Goal: Task Accomplishment & Management: Complete application form

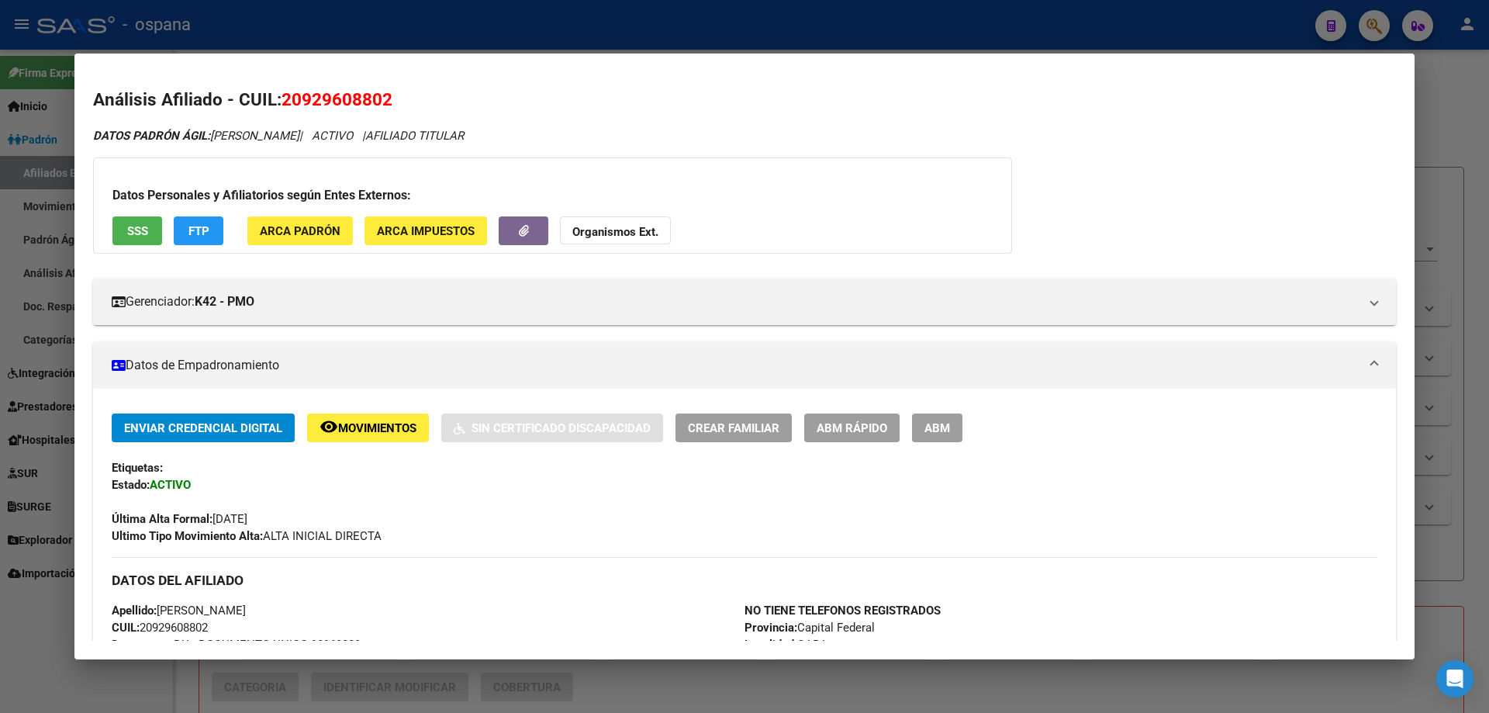
click at [0, 433] on div at bounding box center [744, 356] width 1489 height 713
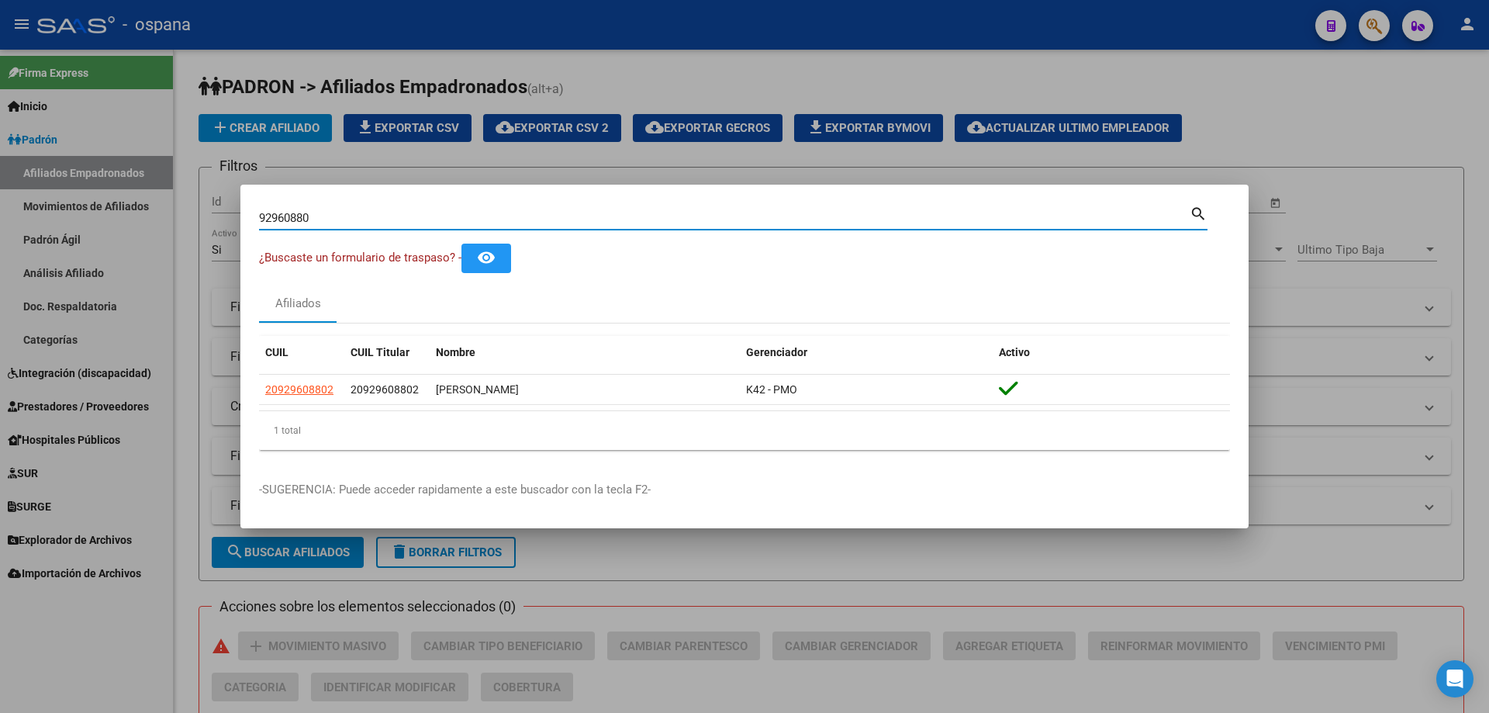
drag, startPoint x: 330, startPoint y: 216, endPoint x: 0, endPoint y: 157, distance: 334.8
click at [0, 157] on div "92960880 Buscar (apellido, dni, cuil, nro traspaso, cuit, obra social) search ¿…" at bounding box center [744, 356] width 1489 height 713
type input "92171100"
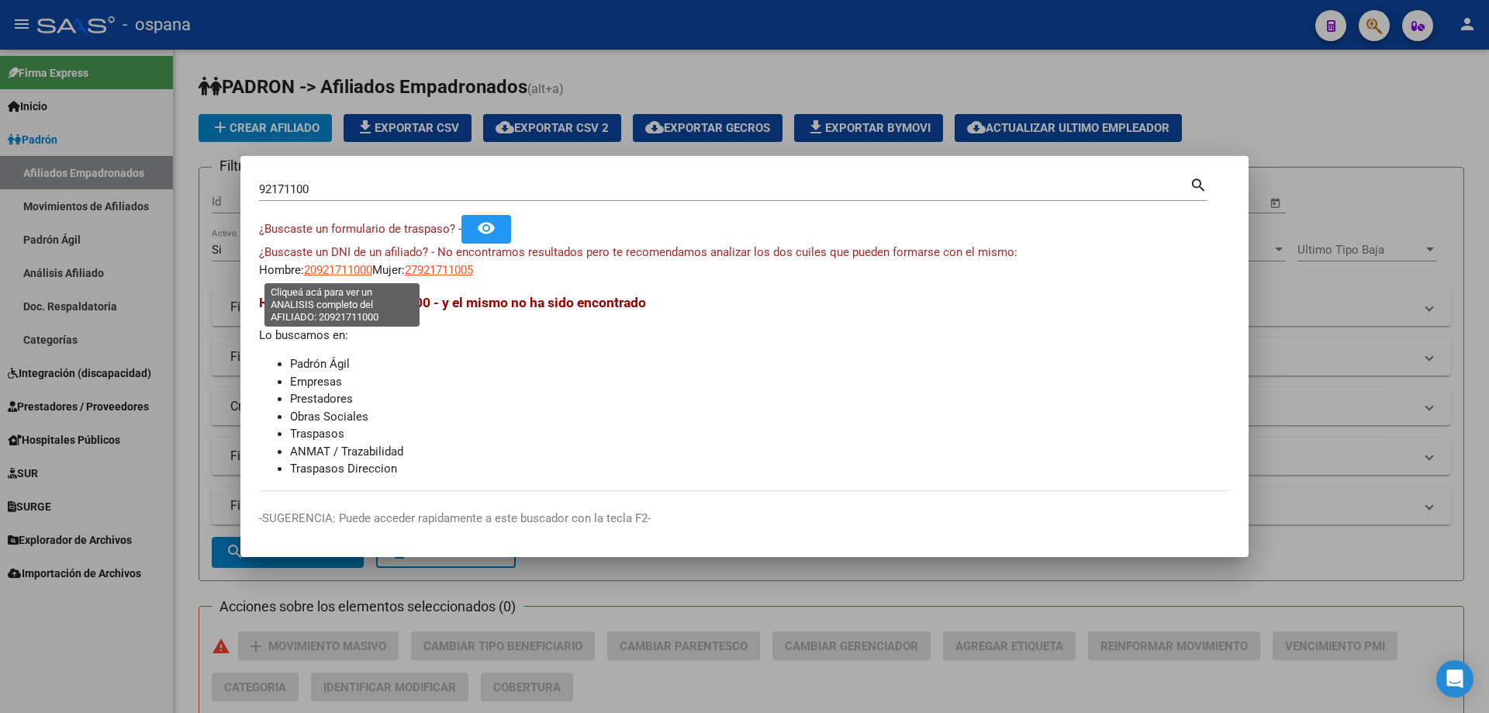
click at [336, 273] on span "20921711000" at bounding box center [338, 270] width 68 height 14
type textarea "20921711000"
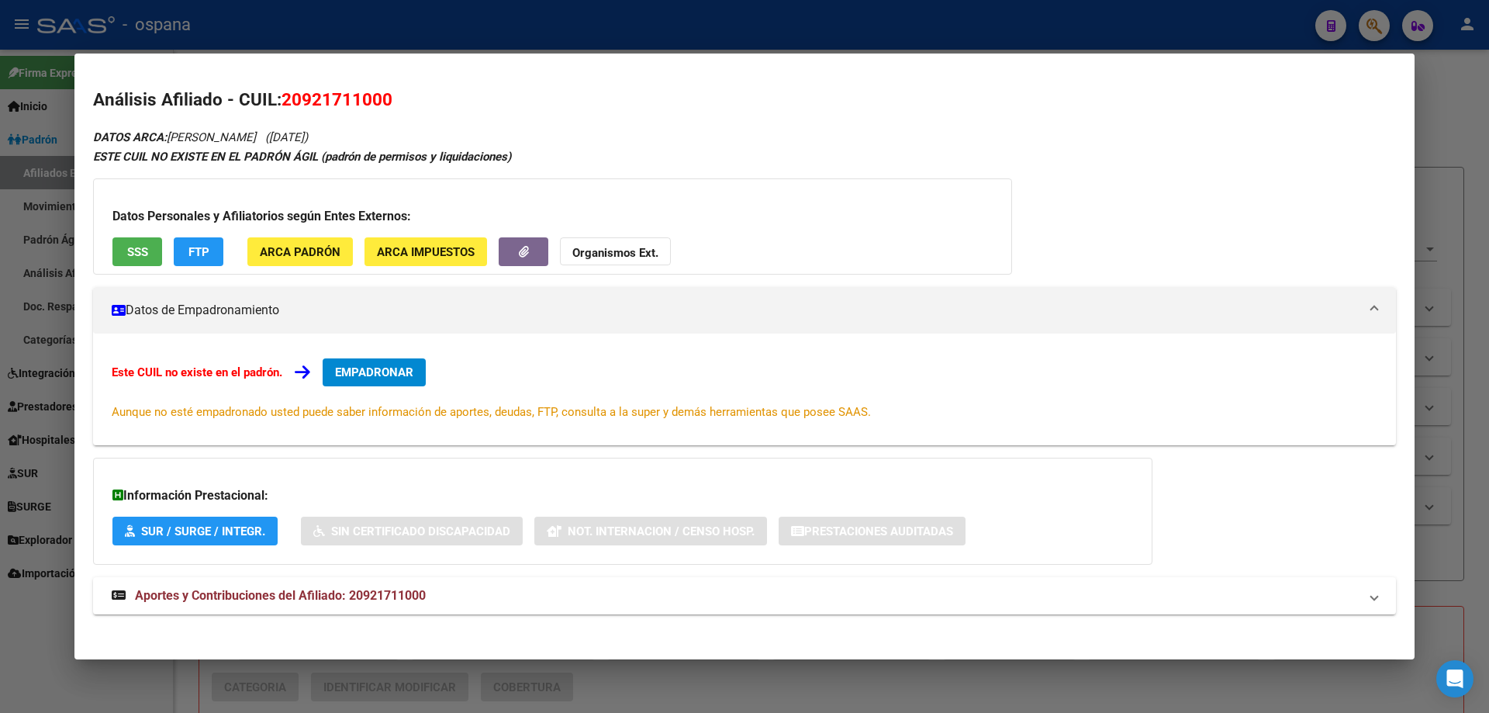
click at [368, 367] on span "EMPADRONAR" at bounding box center [374, 372] width 78 height 14
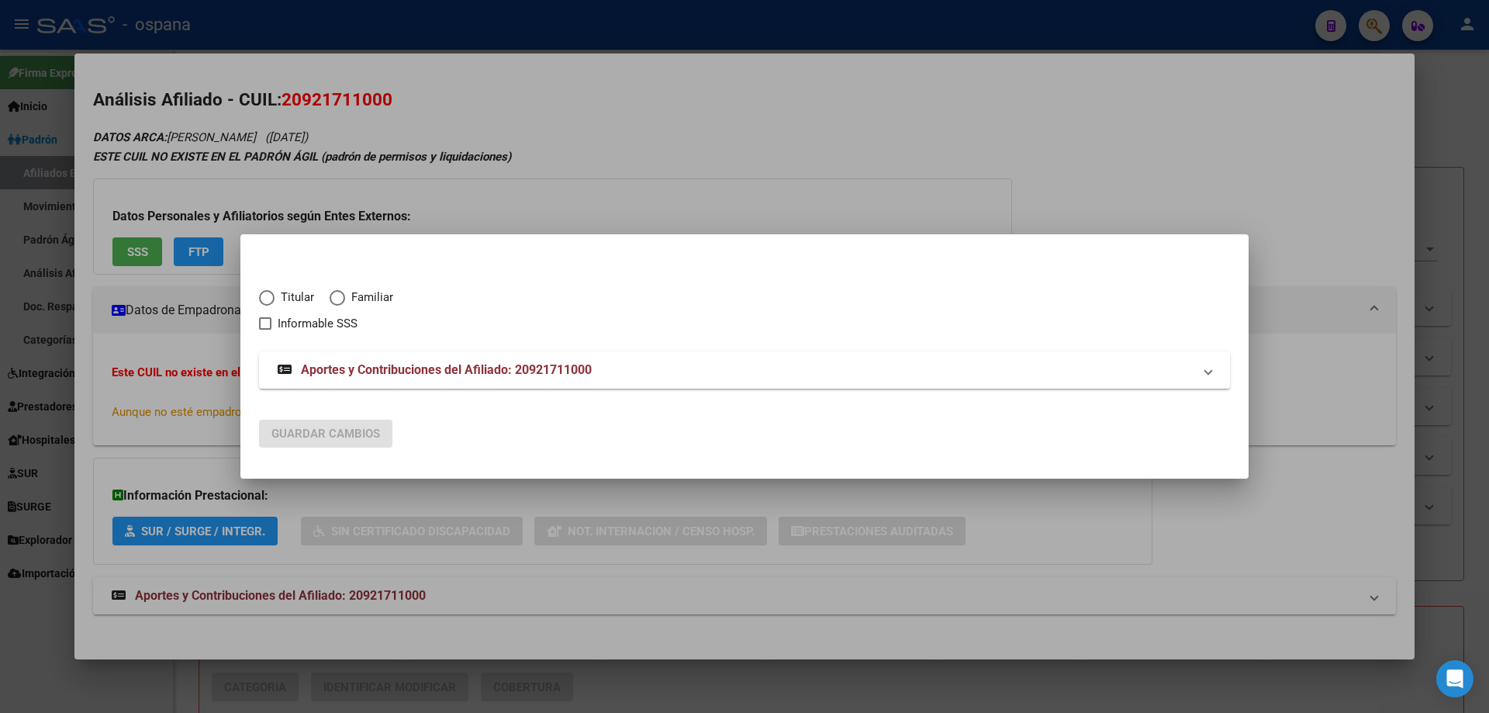
click at [108, 210] on div at bounding box center [744, 356] width 1489 height 713
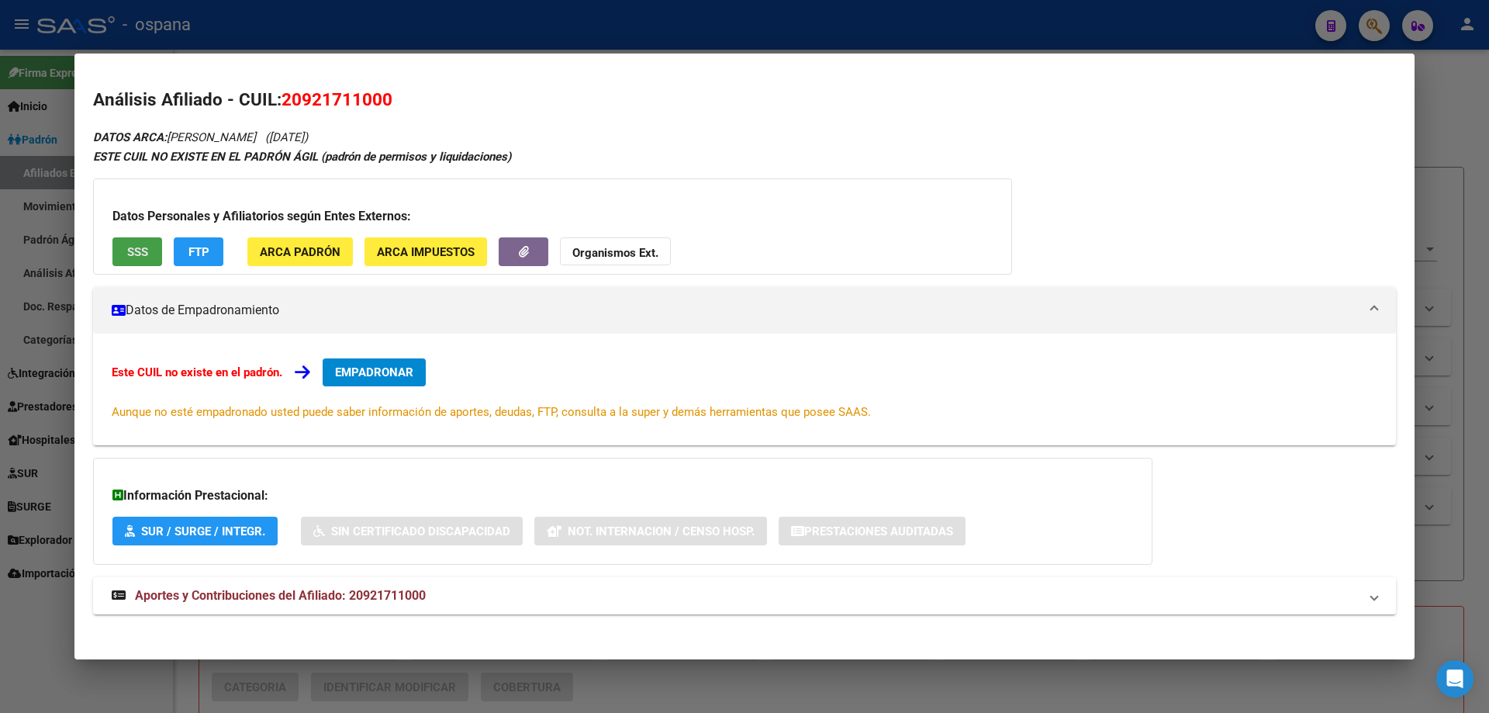
click at [131, 247] on span "SSS" at bounding box center [137, 252] width 21 height 14
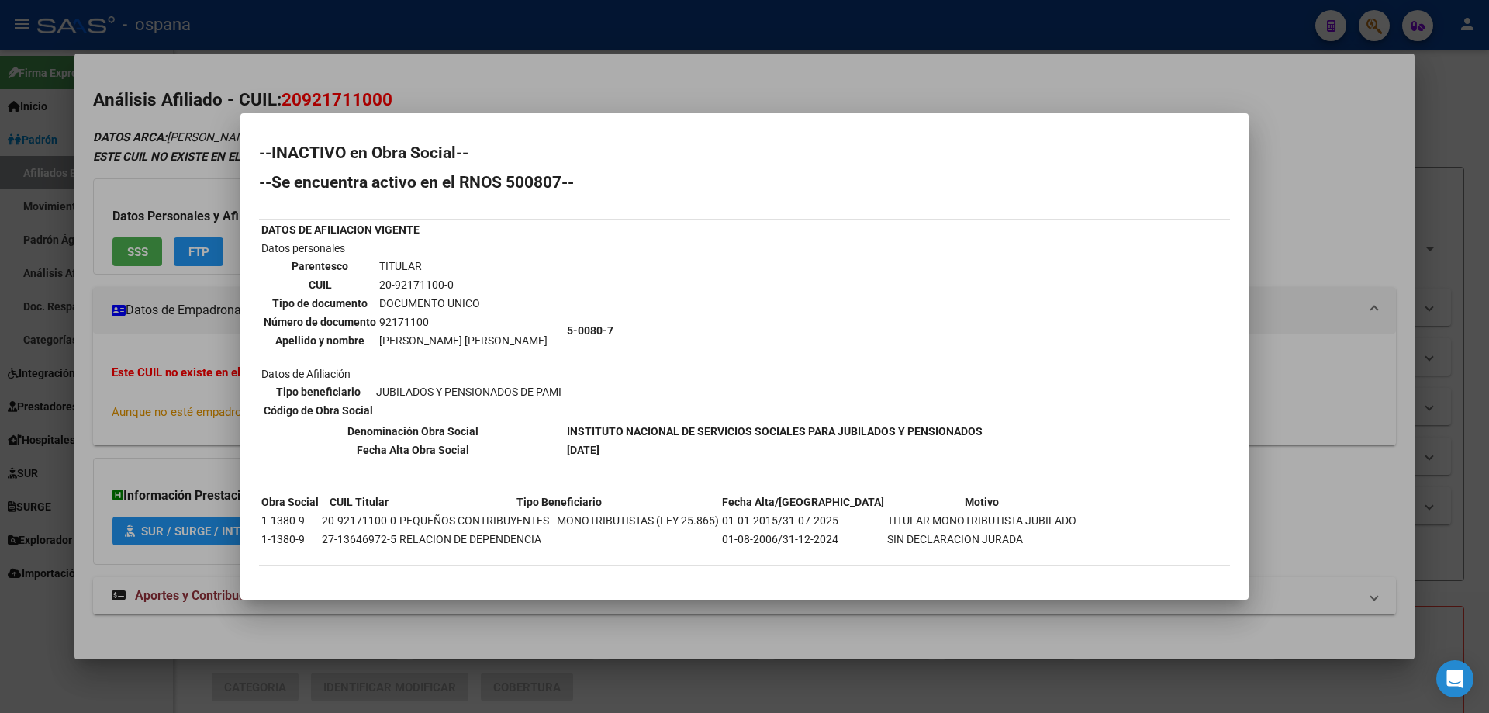
click at [123, 416] on div at bounding box center [744, 356] width 1489 height 713
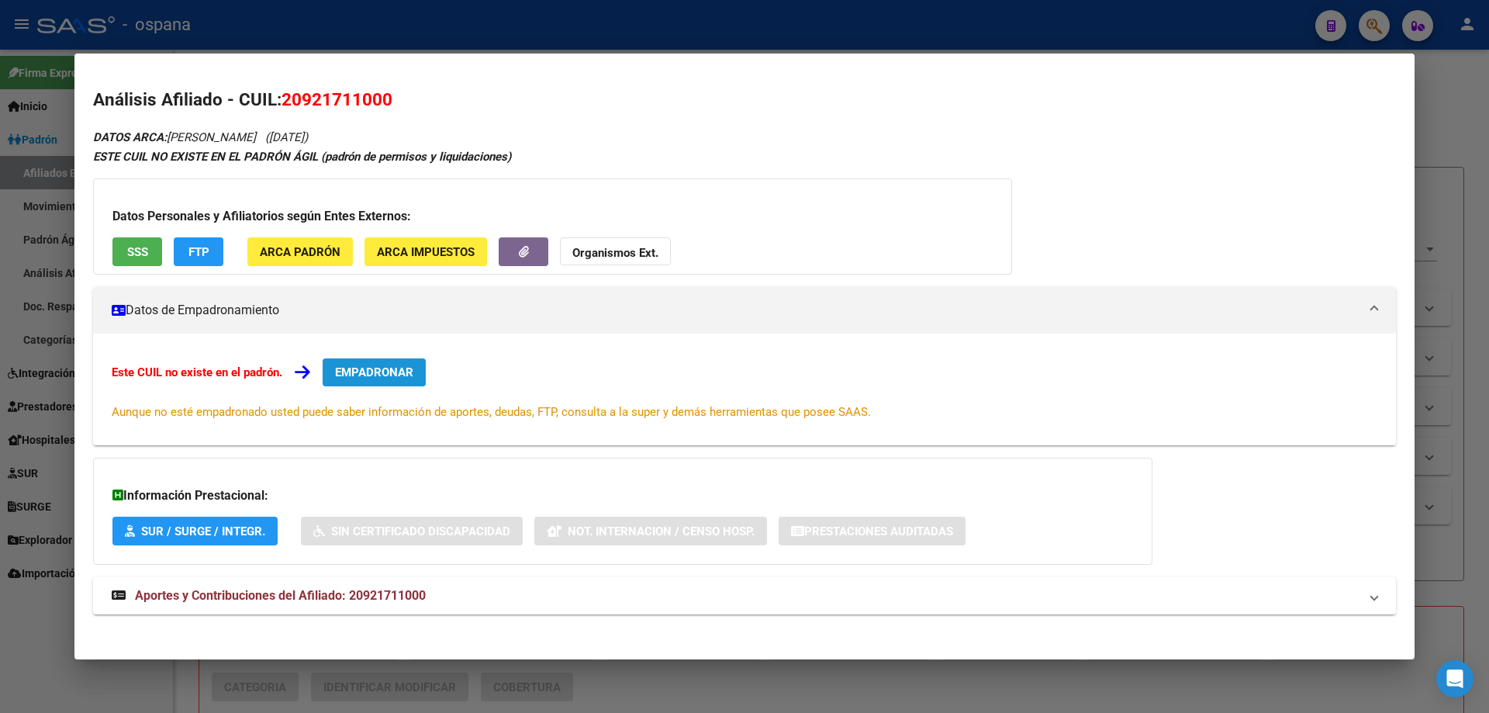
click at [420, 381] on button "EMPADRONAR" at bounding box center [374, 372] width 103 height 28
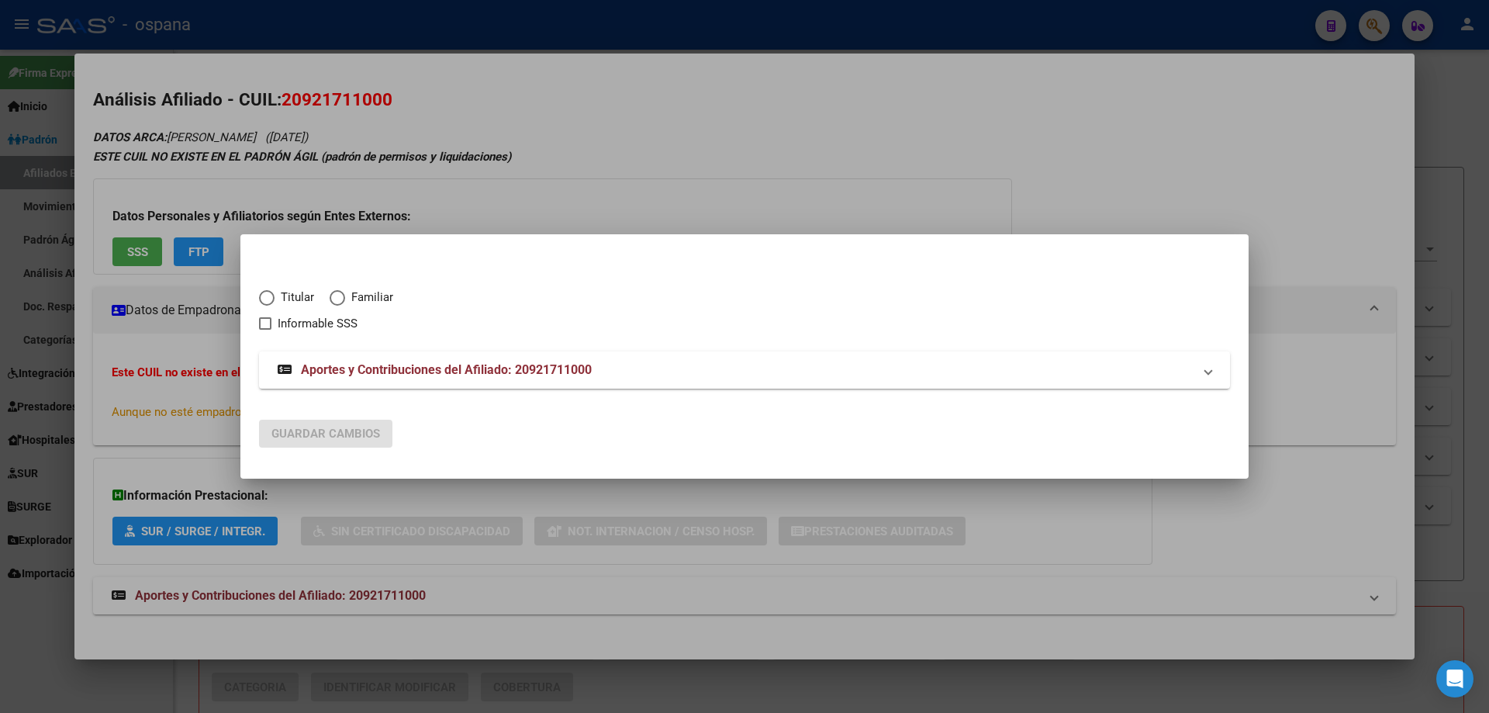
click at [269, 299] on span "Elija una opción" at bounding box center [267, 298] width 16 height 16
click at [269, 299] on input "Titular" at bounding box center [267, 298] width 16 height 16
radio input "true"
checkbox input "true"
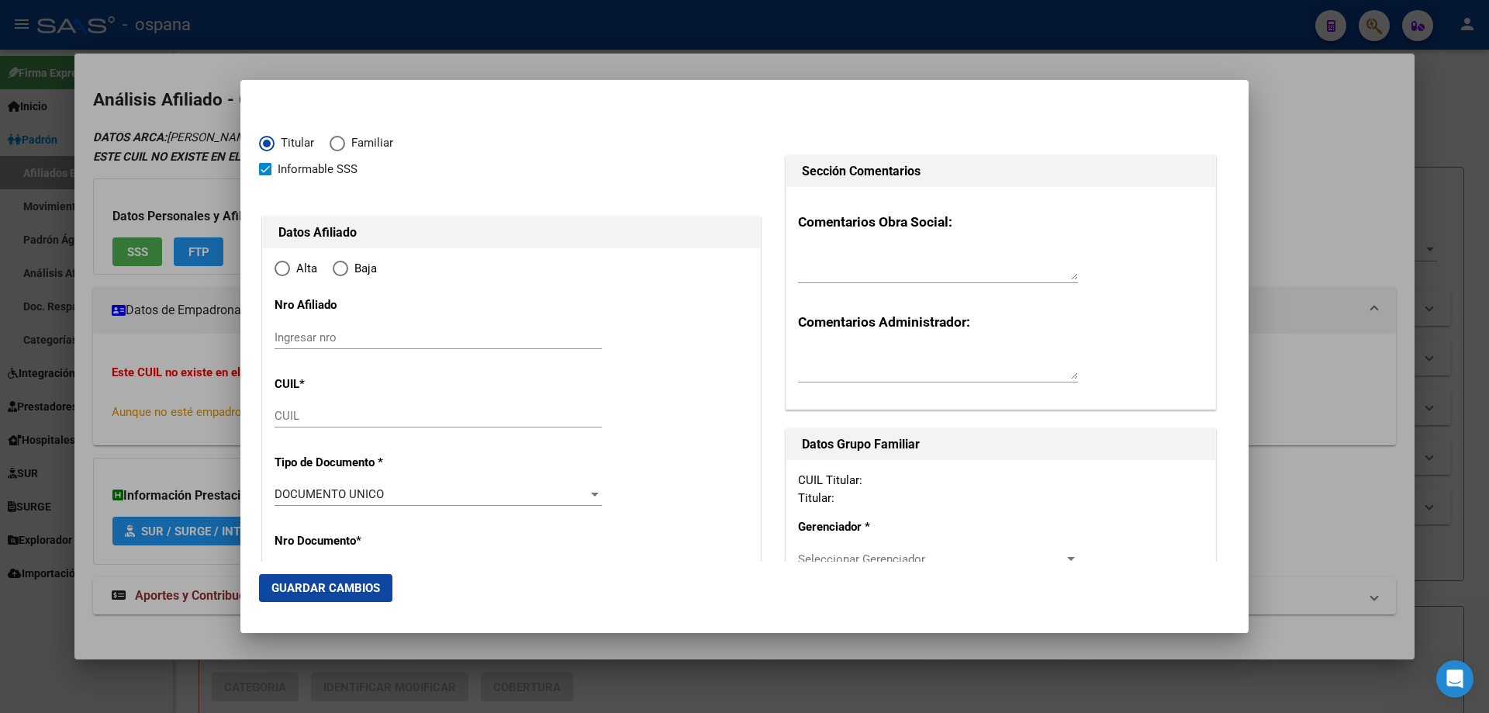
type input "20-92171100-0"
radio input "true"
type input "92171100"
type input "AGOSTA"
type input "[PERSON_NAME]"
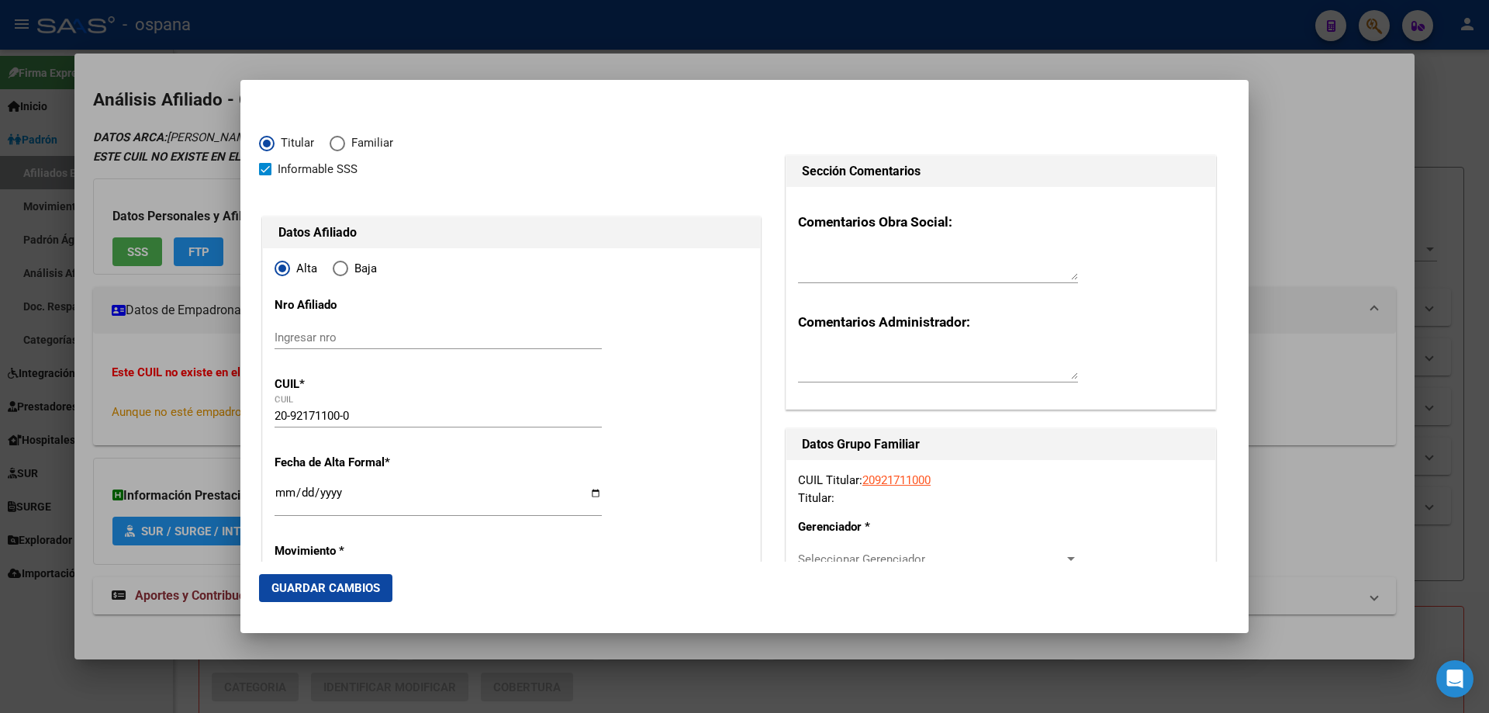
type input "[DATE]"
type input "CABA"
type input "1208"
type input "[PERSON_NAME]"
type input "3372"
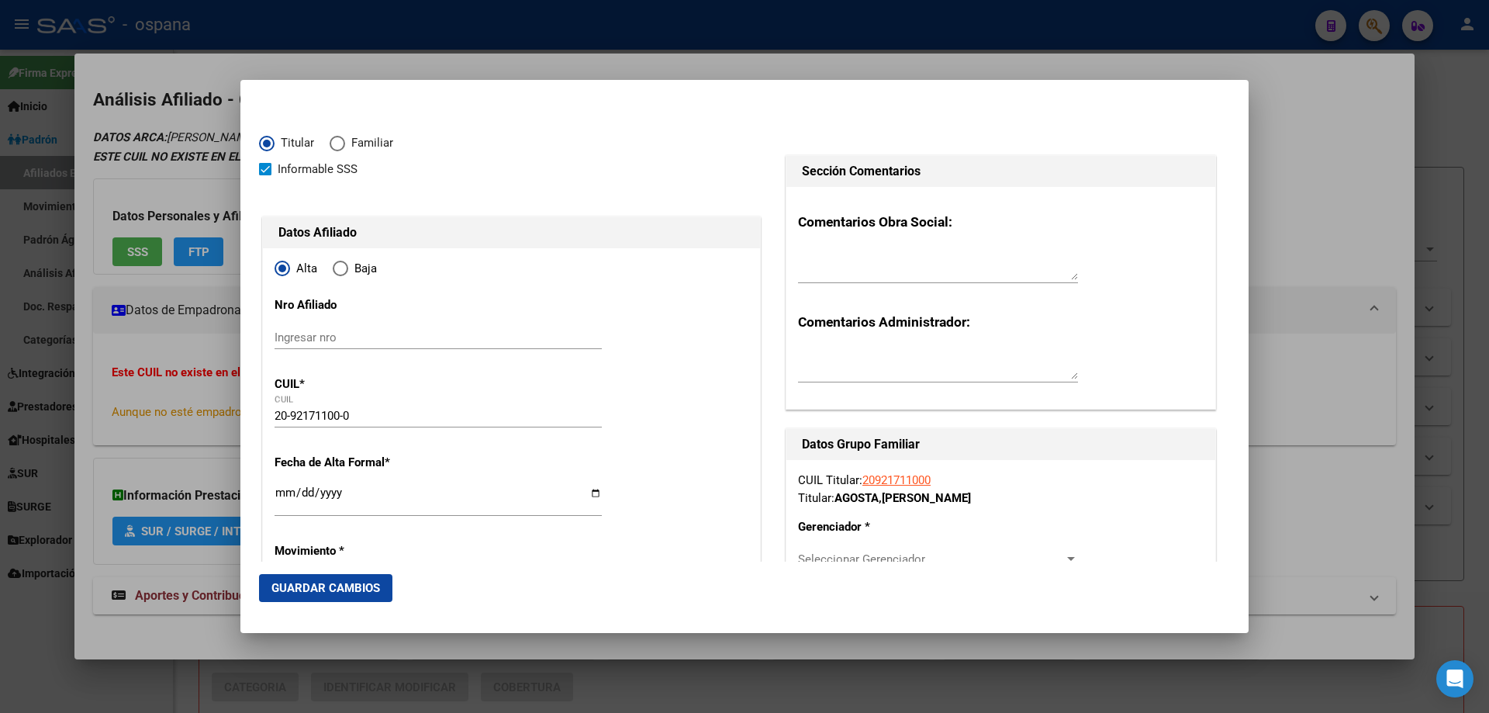
type input "CABA"
click at [284, 486] on input "Ingresar fecha" at bounding box center [437, 498] width 327 height 25
click at [301, 494] on input "Ingresar fecha" at bounding box center [437, 498] width 327 height 25
click at [301, 494] on input "[DATE]" at bounding box center [437, 498] width 327 height 25
type input "[DATE]"
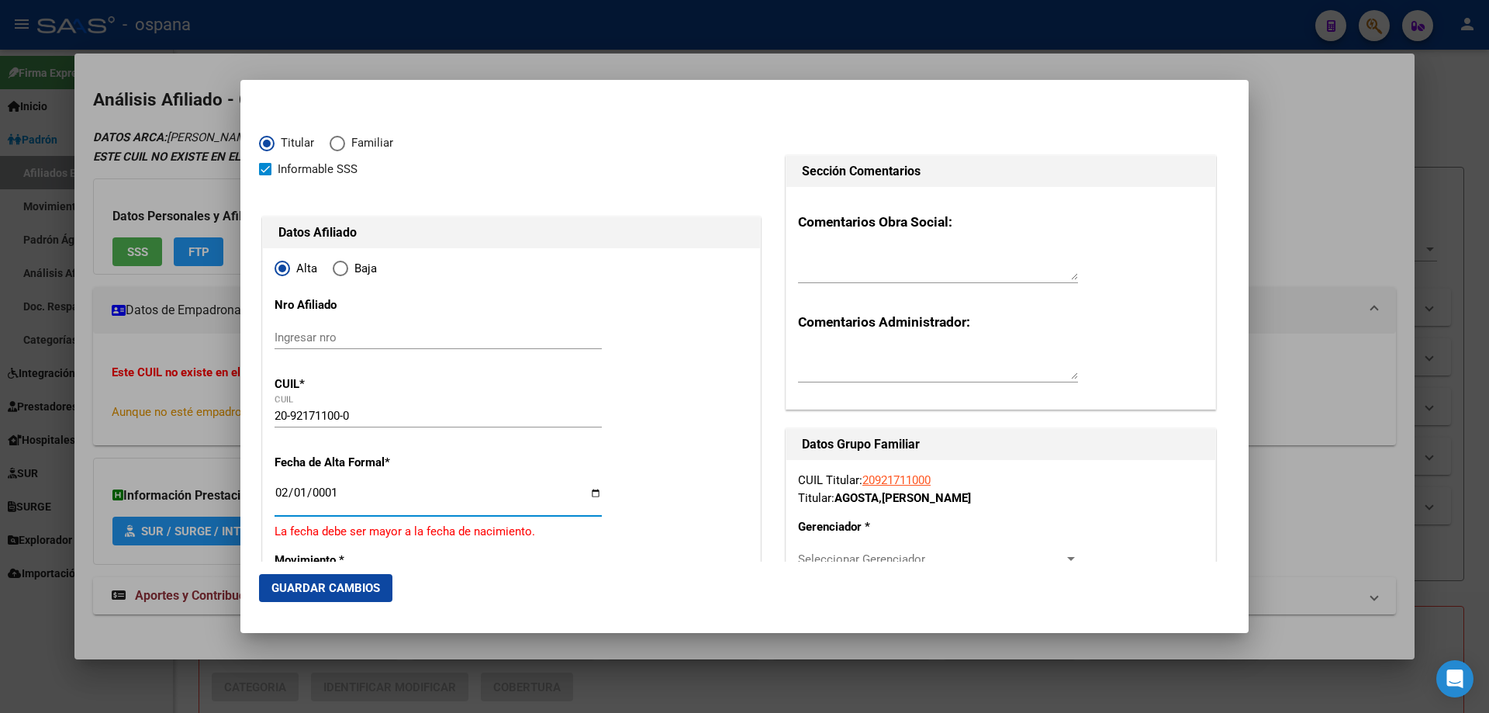
click at [301, 494] on input "0001-02-01" at bounding box center [437, 498] width 327 height 25
type input "[DATE]"
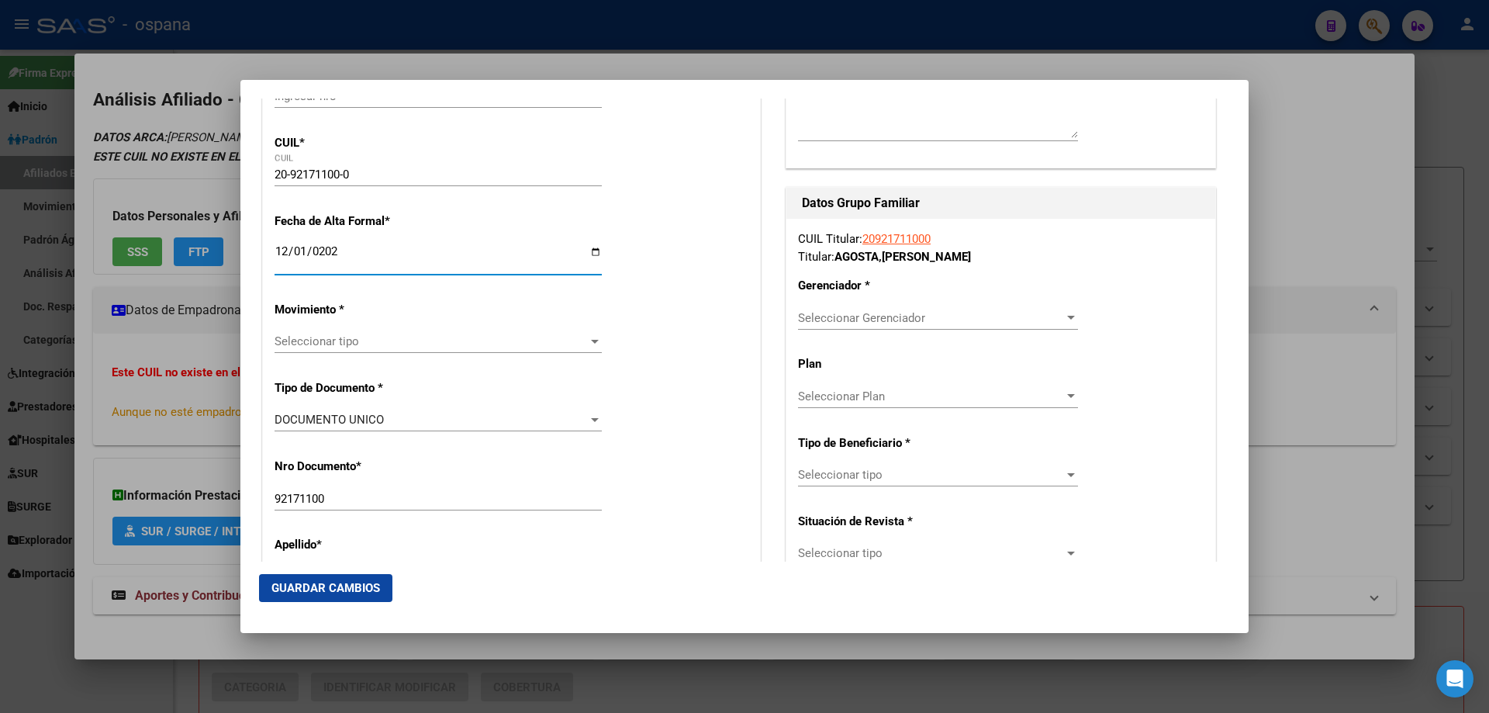
scroll to position [233, 0]
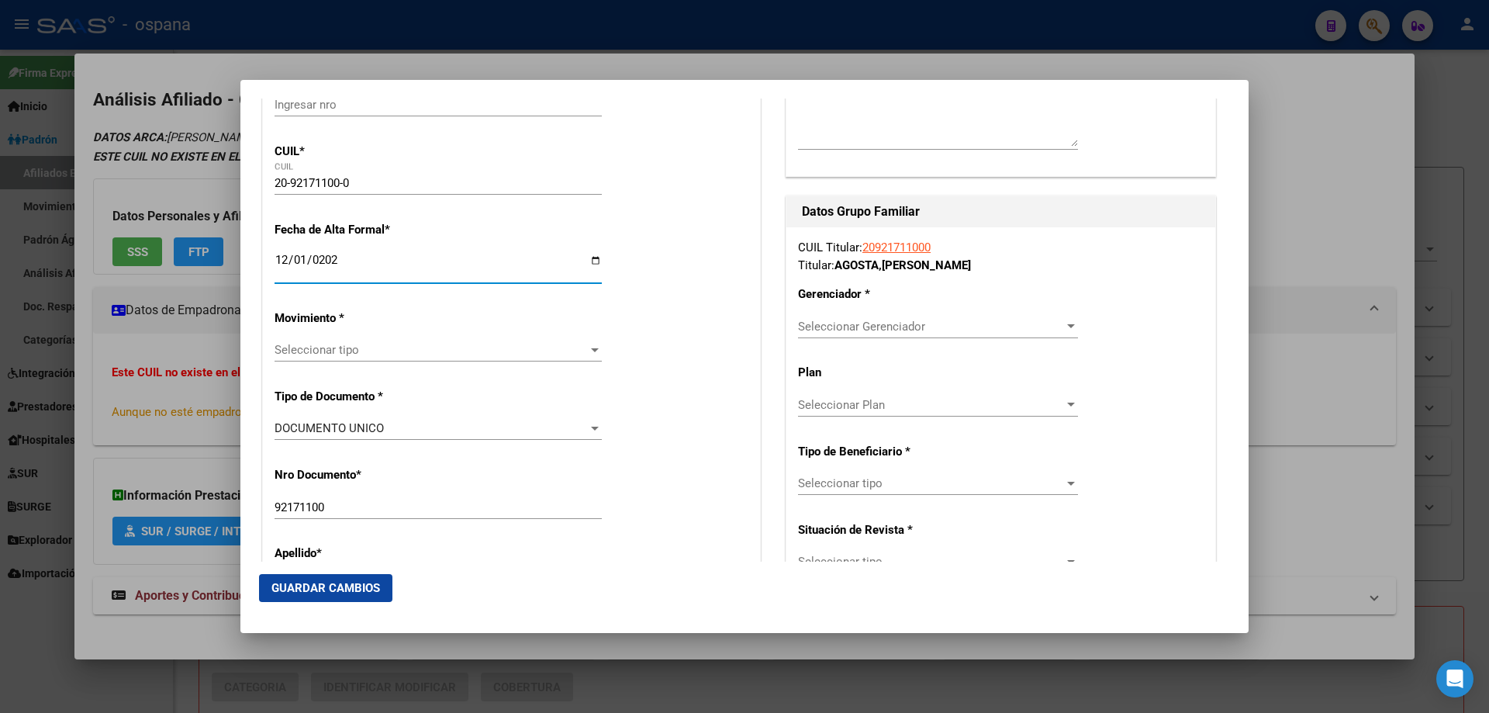
click at [328, 357] on span "Seleccionar tipo" at bounding box center [430, 350] width 313 height 14
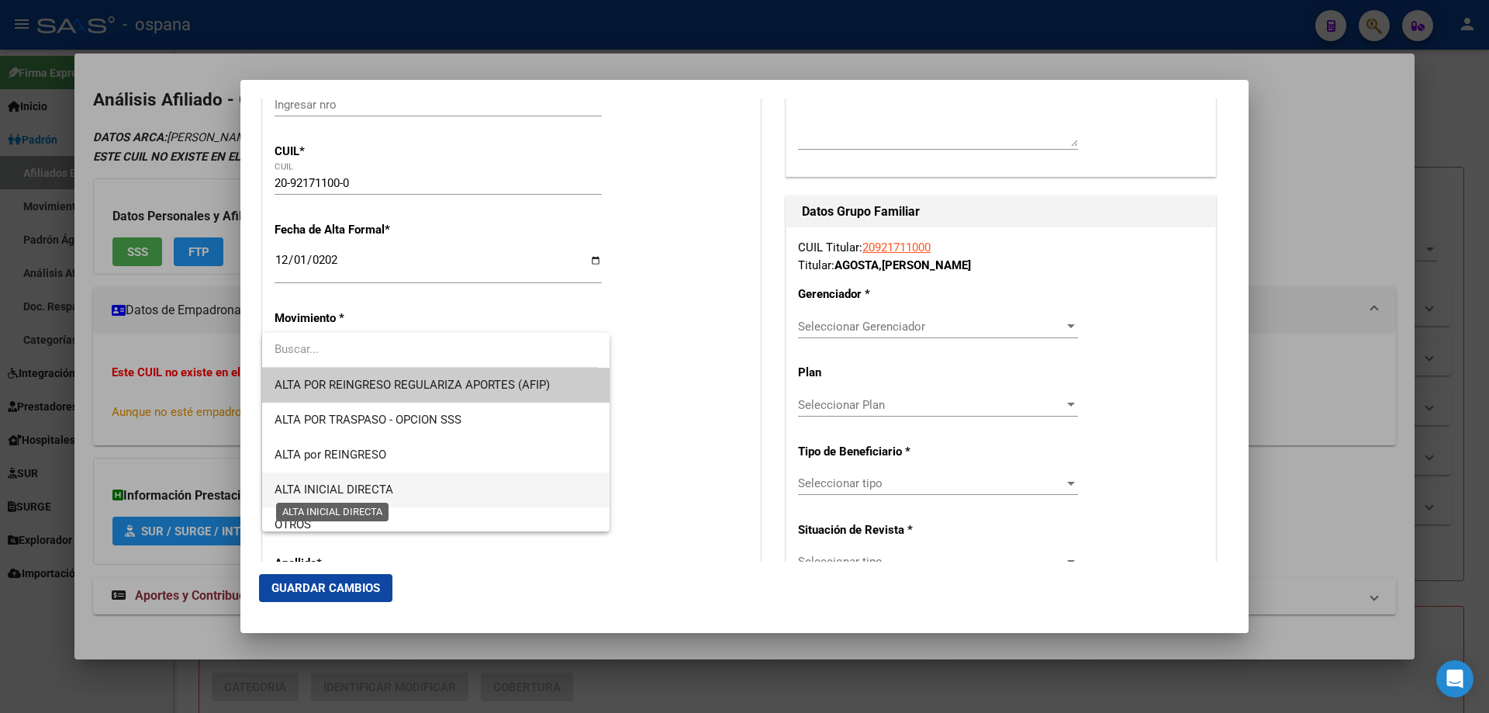
click at [337, 488] on span "ALTA INICIAL DIRECTA" at bounding box center [333, 489] width 119 height 14
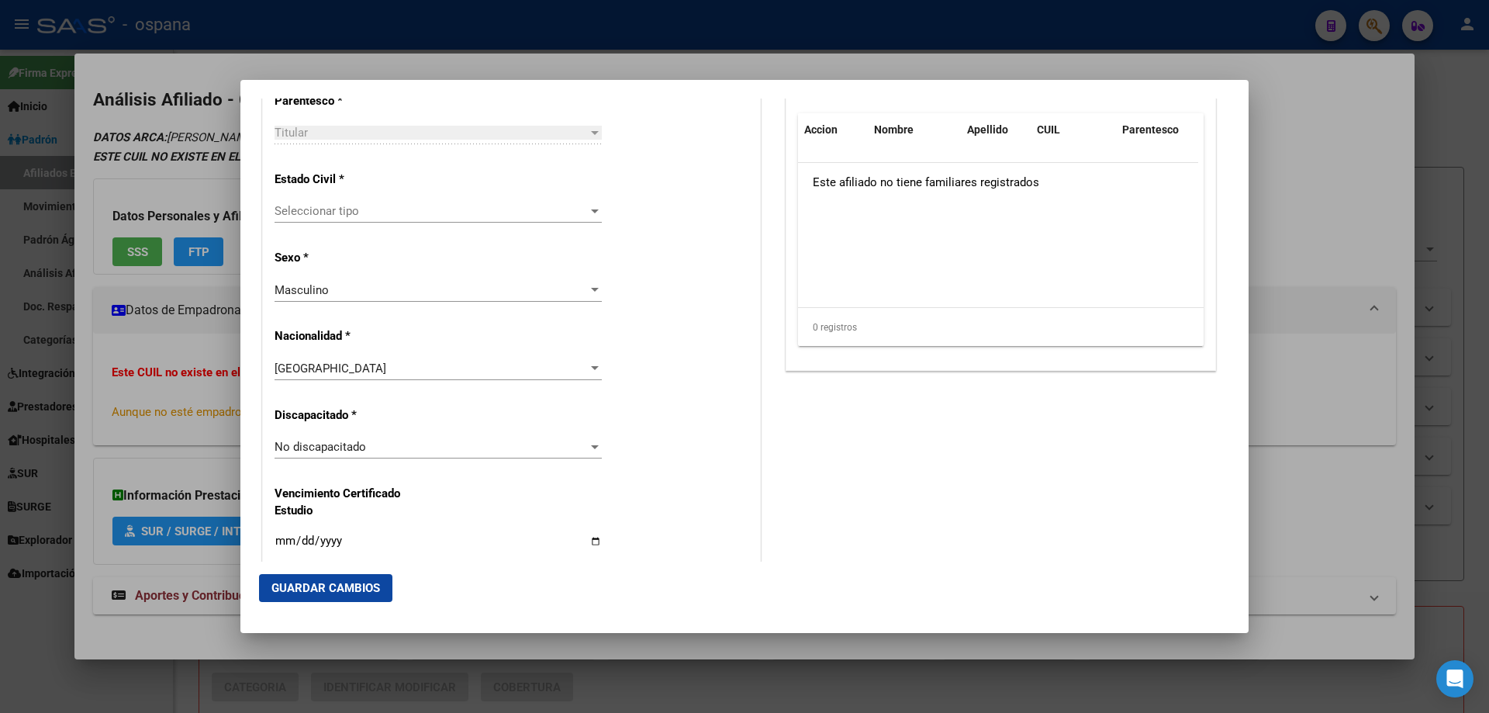
scroll to position [853, 0]
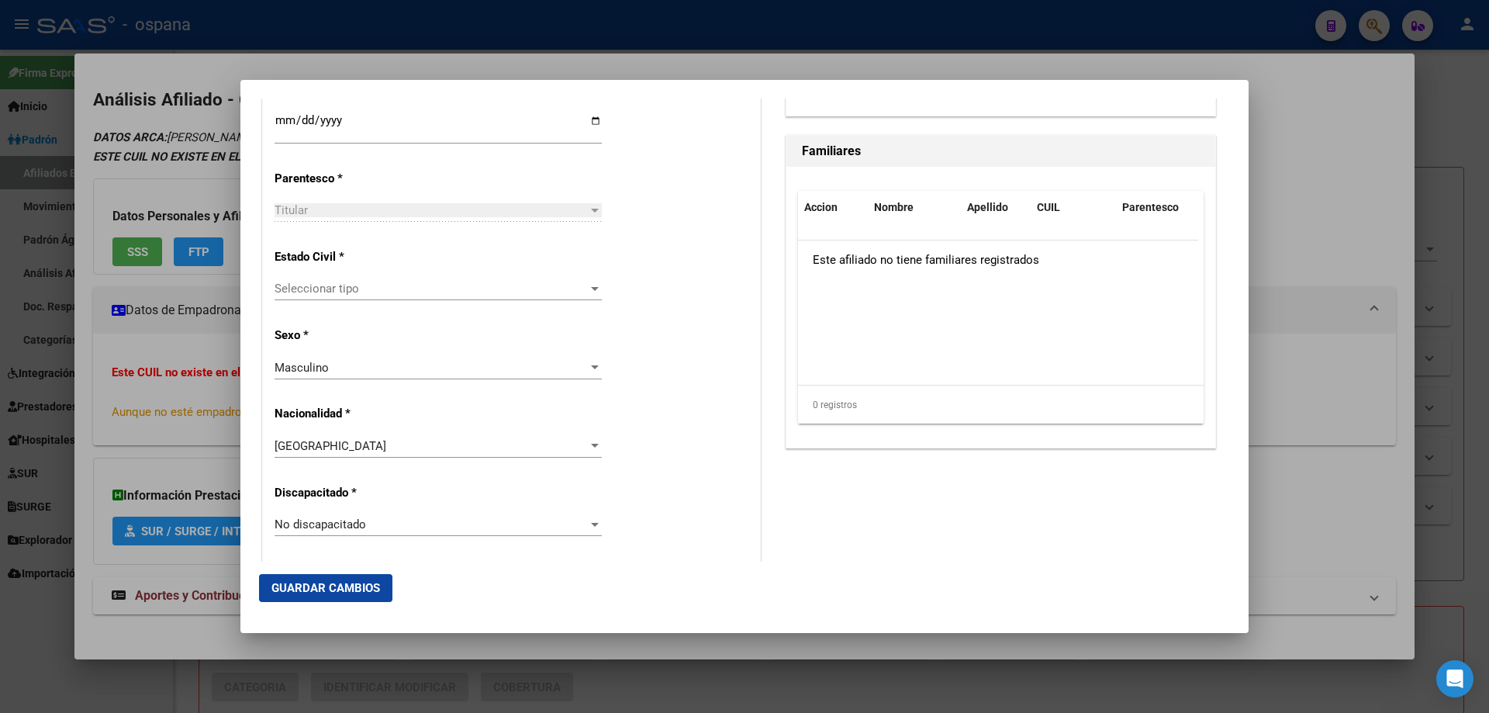
click at [352, 292] on span "Seleccionar tipo" at bounding box center [430, 288] width 313 height 14
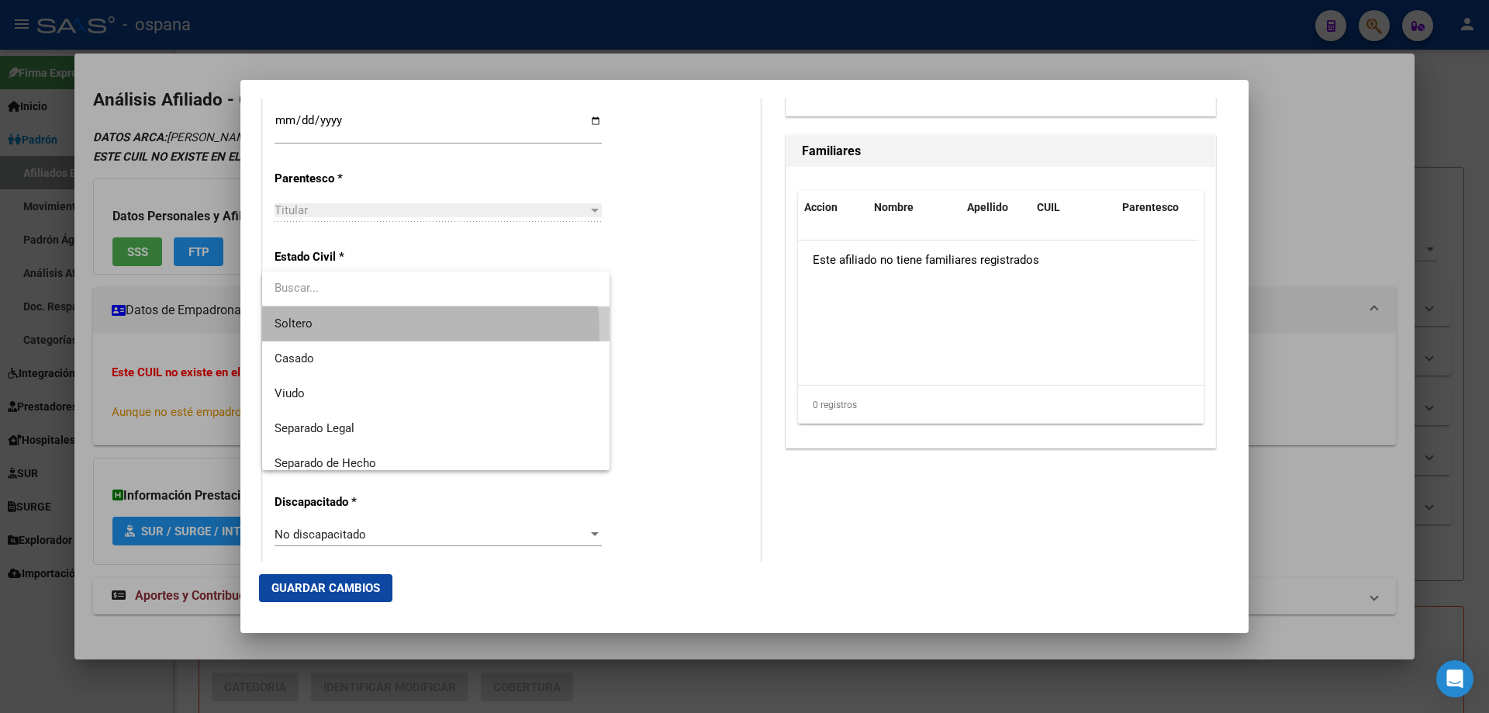
click at [327, 332] on span "Soltero" at bounding box center [435, 323] width 323 height 35
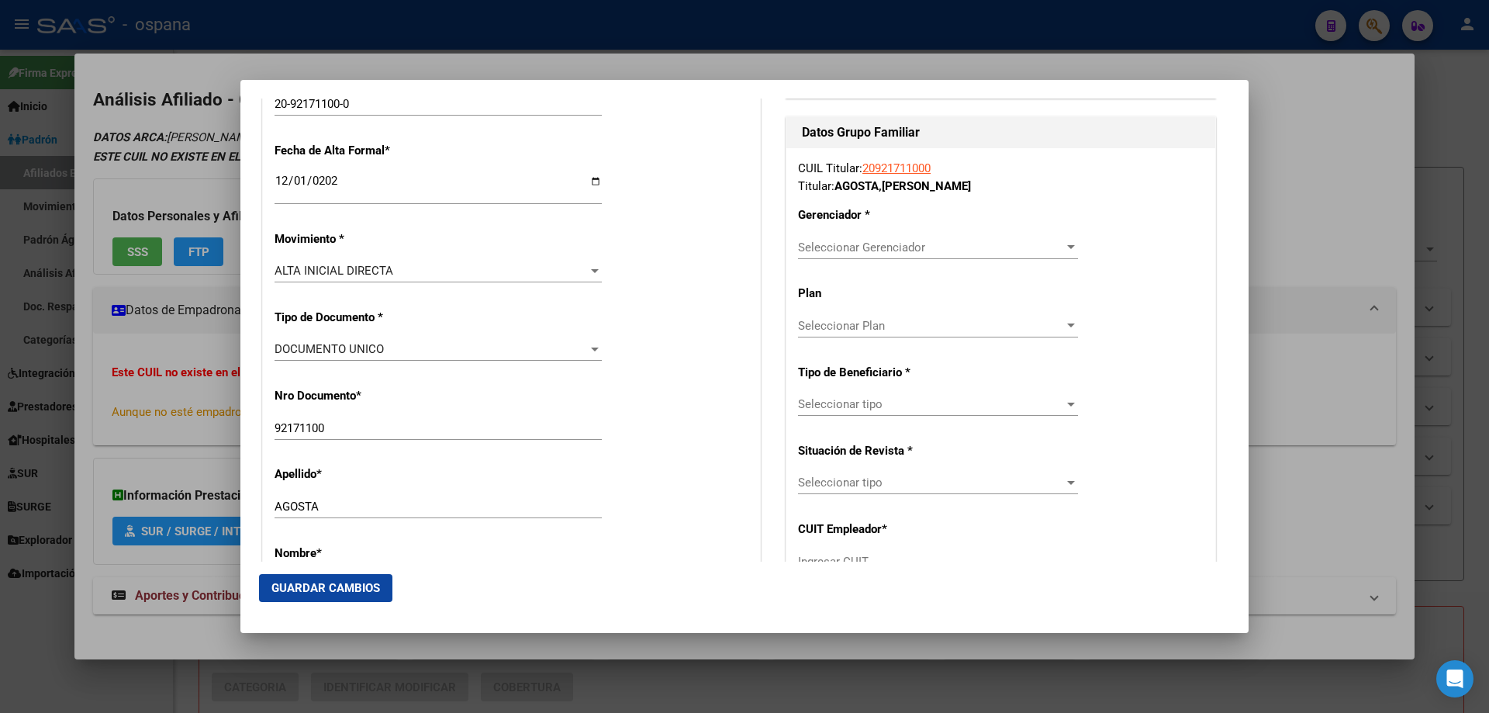
scroll to position [388, 0]
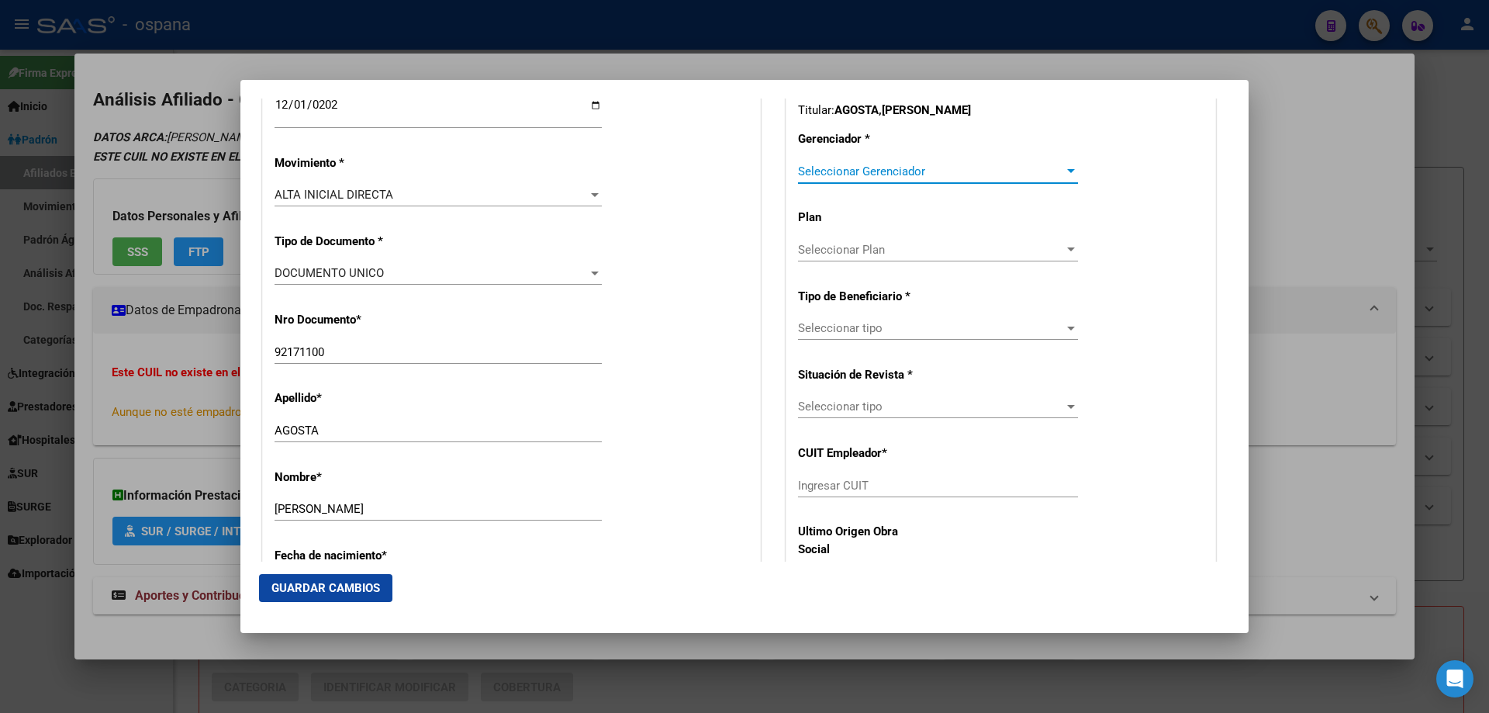
click at [834, 169] on span "Seleccionar Gerenciador" at bounding box center [931, 171] width 266 height 14
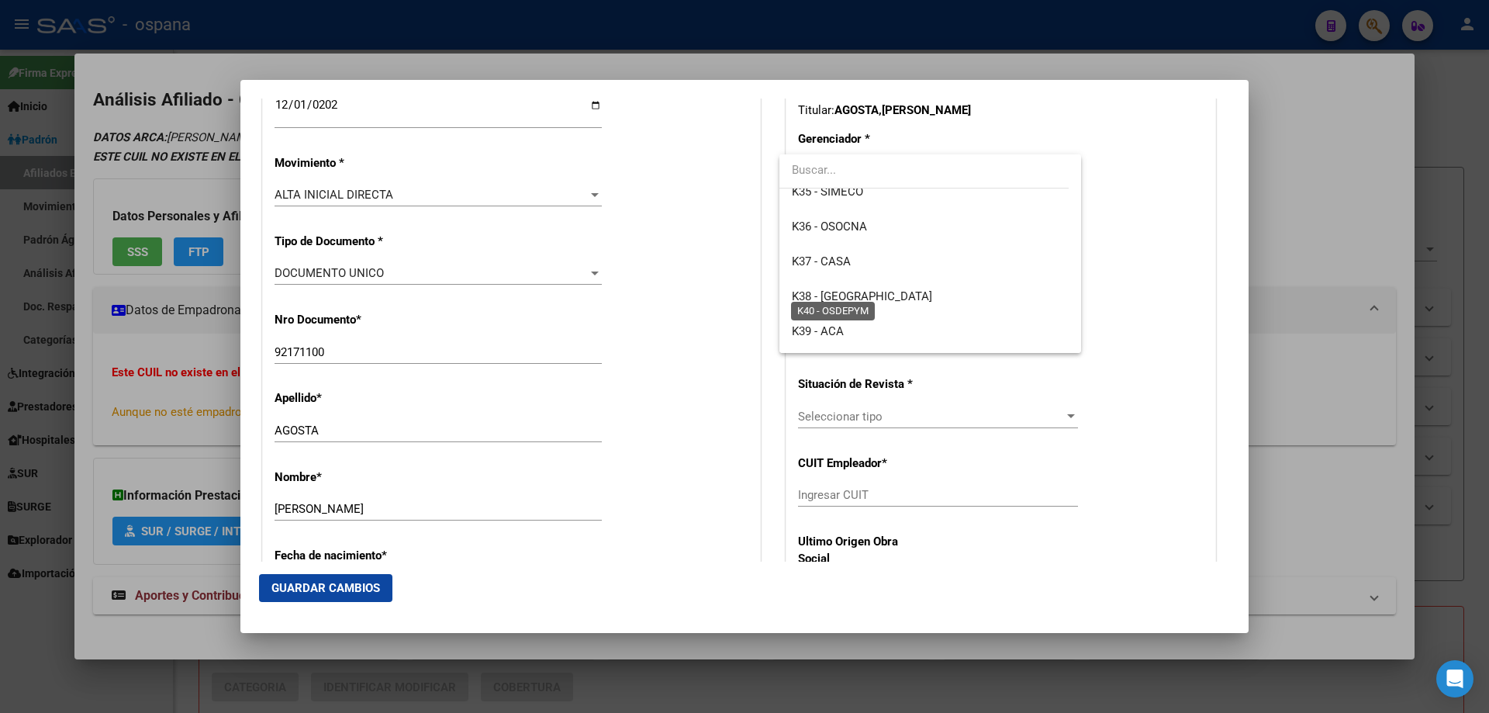
scroll to position [77, 0]
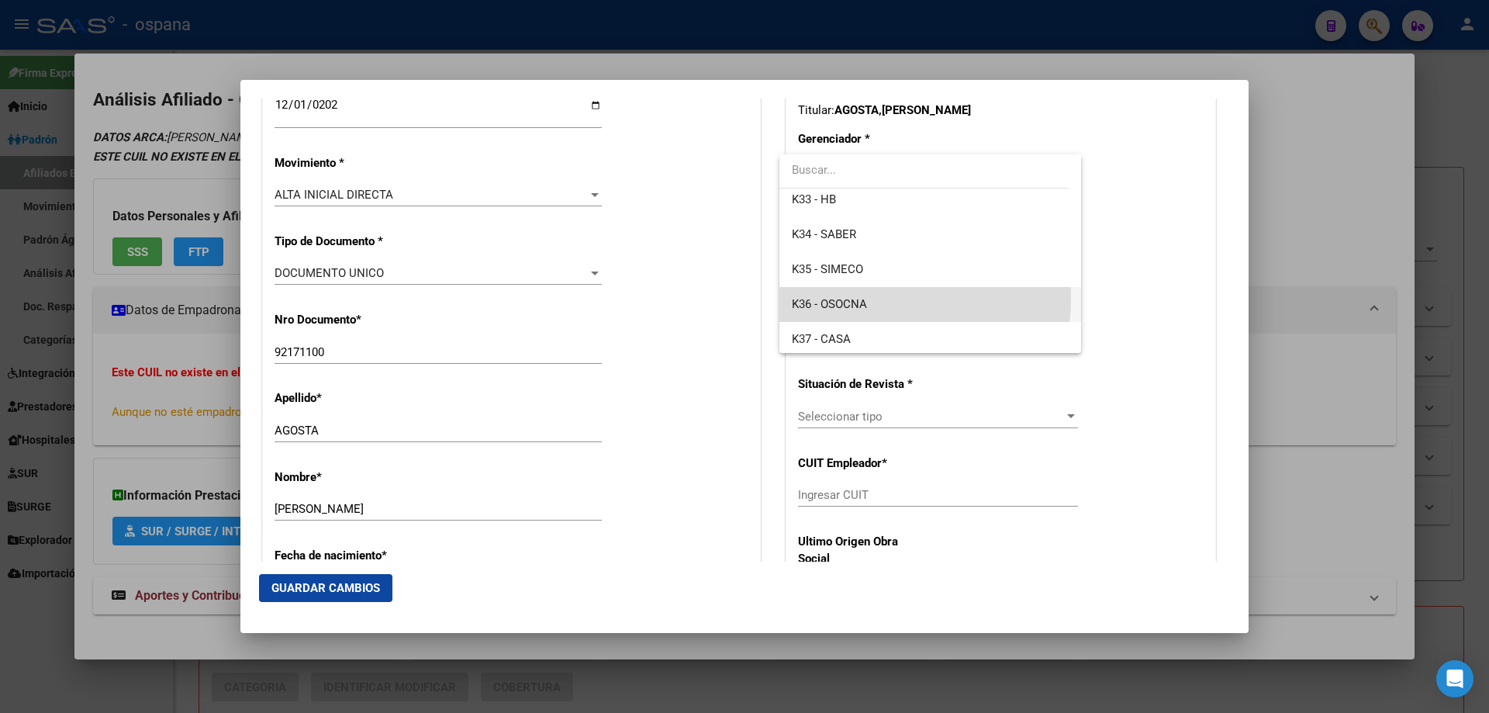
click at [871, 298] on span "K36 - OSOCNA" at bounding box center [930, 304] width 276 height 35
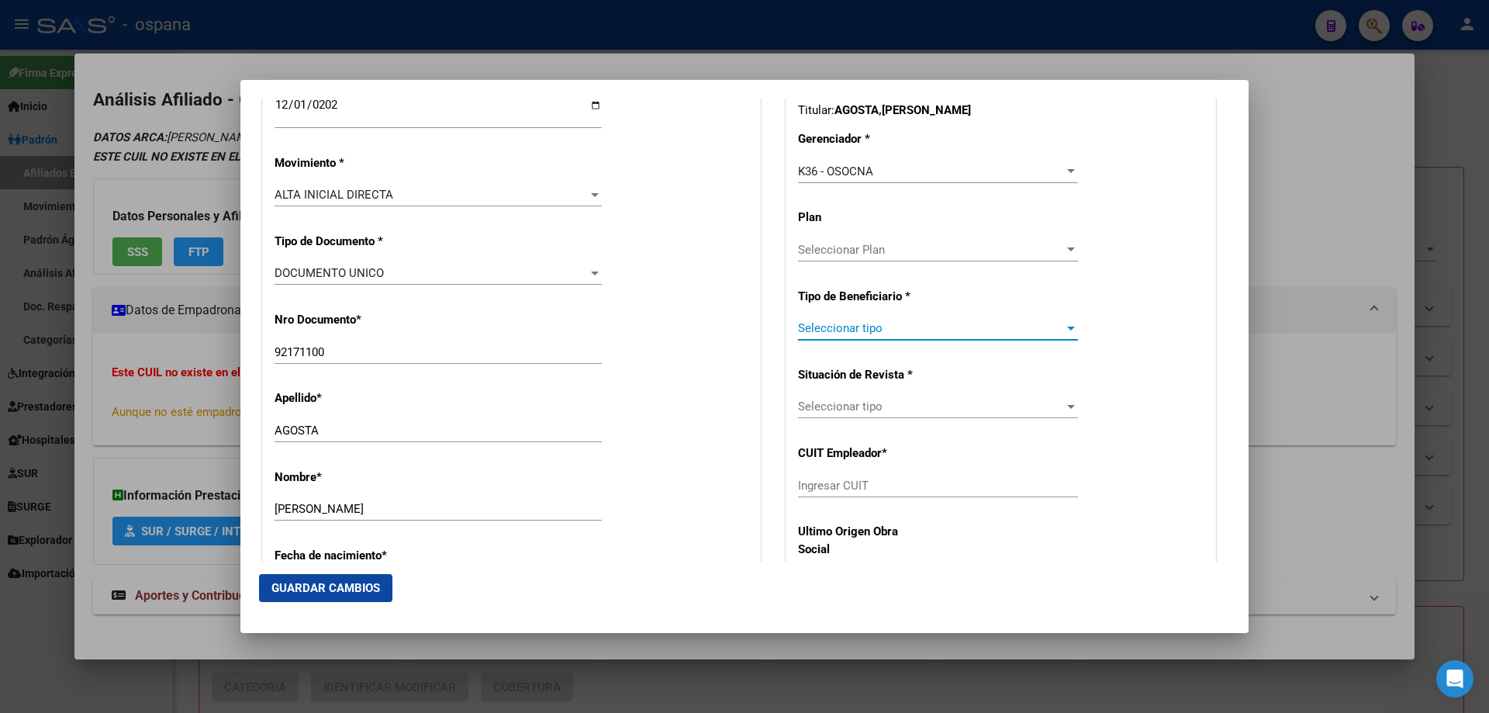
click at [844, 330] on span "Seleccionar tipo" at bounding box center [931, 328] width 266 height 14
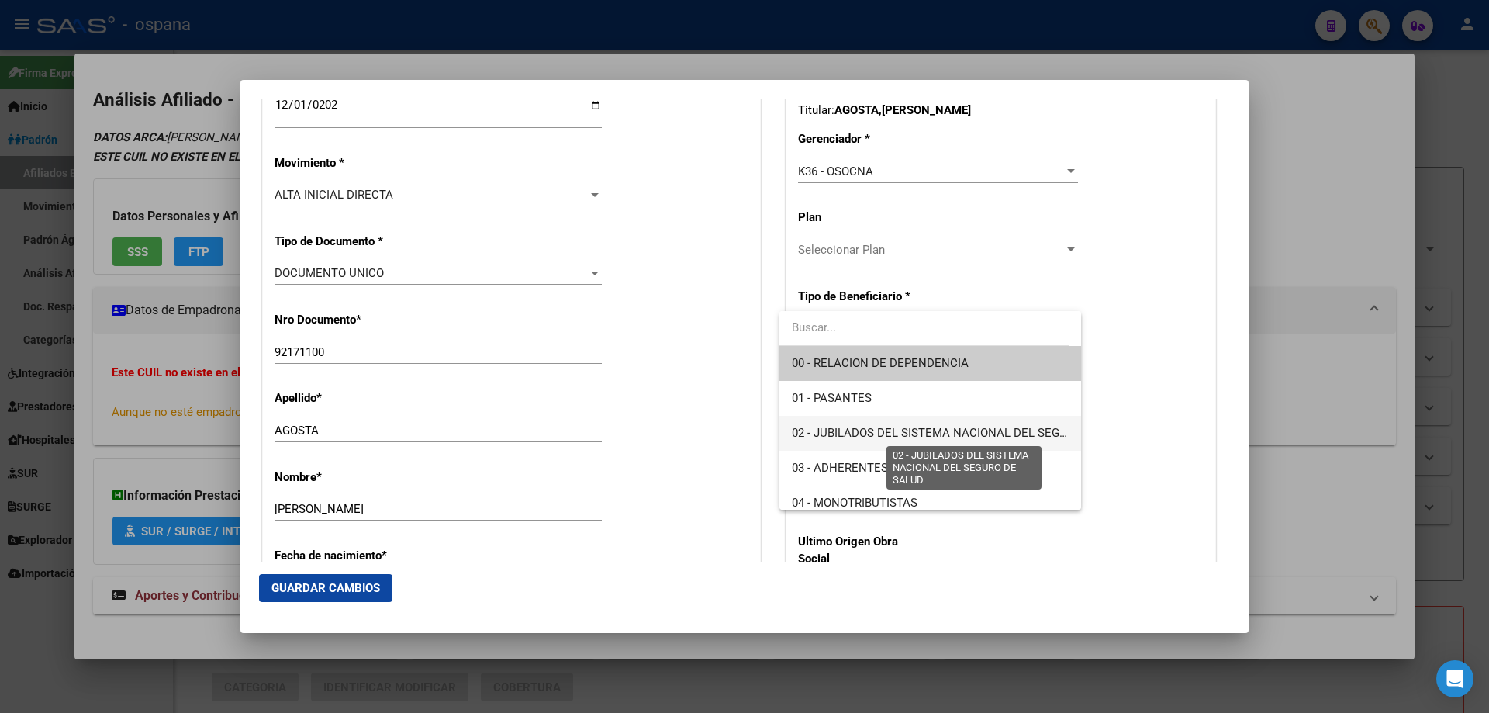
click at [865, 438] on span "02 - JUBILADOS DEL SISTEMA NACIONAL DEL SEGURO DE SALUD" at bounding box center [965, 433] width 347 height 14
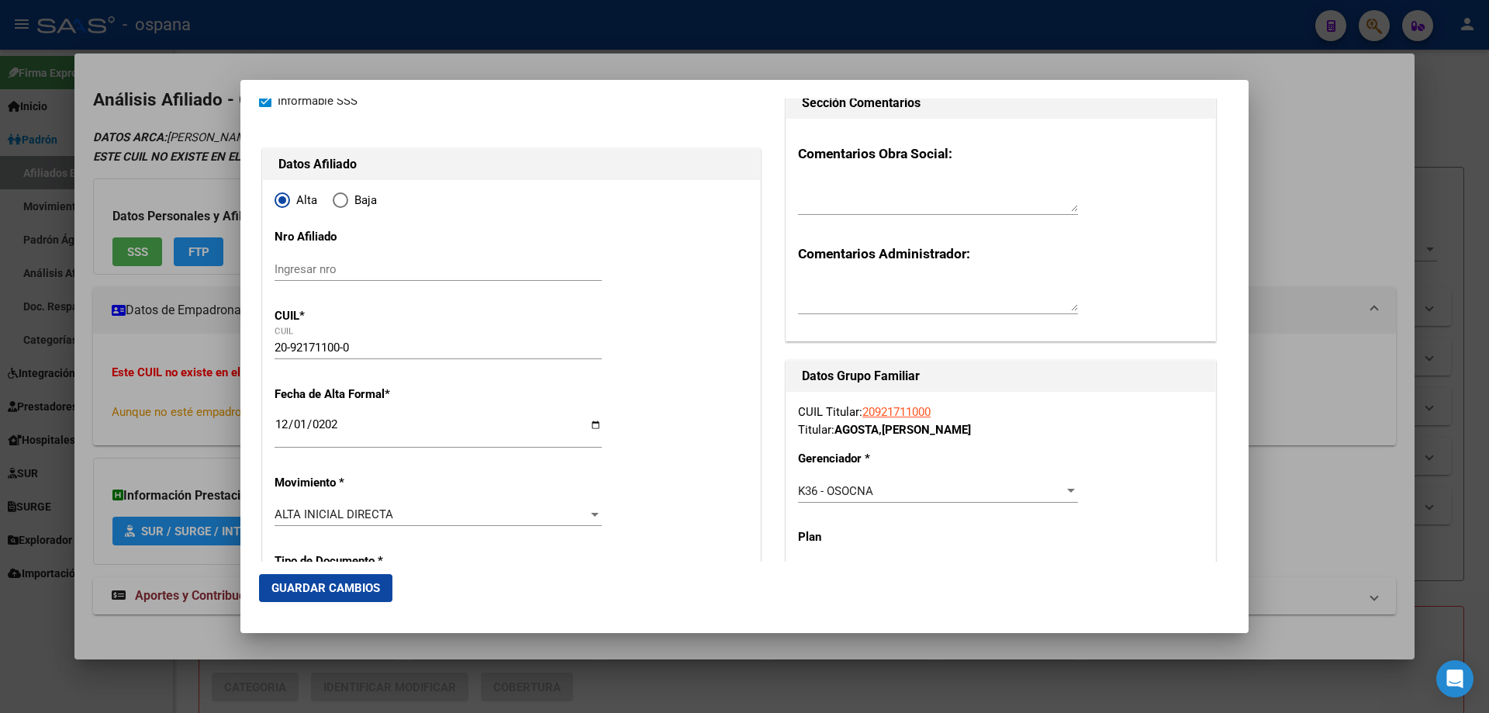
scroll to position [155, 0]
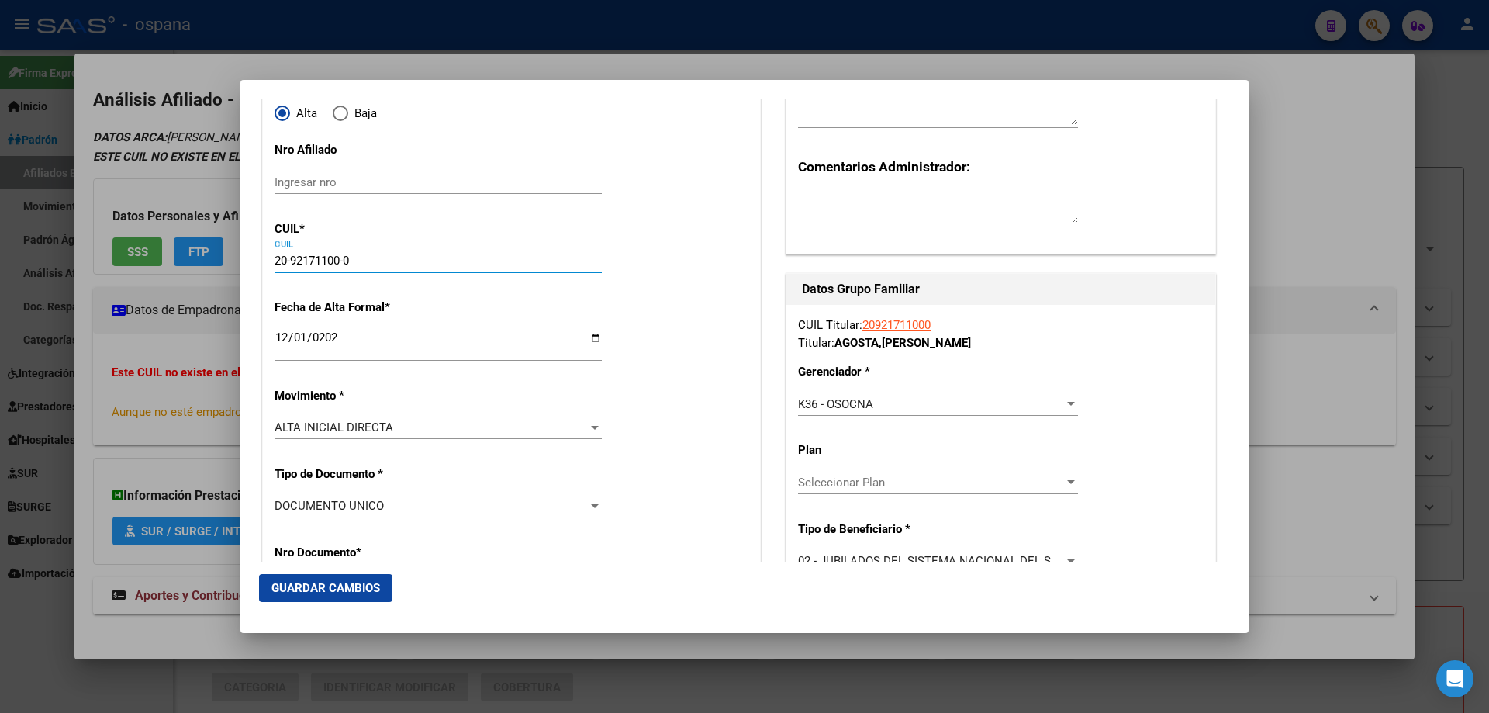
drag, startPoint x: 354, startPoint y: 255, endPoint x: 264, endPoint y: 255, distance: 89.9
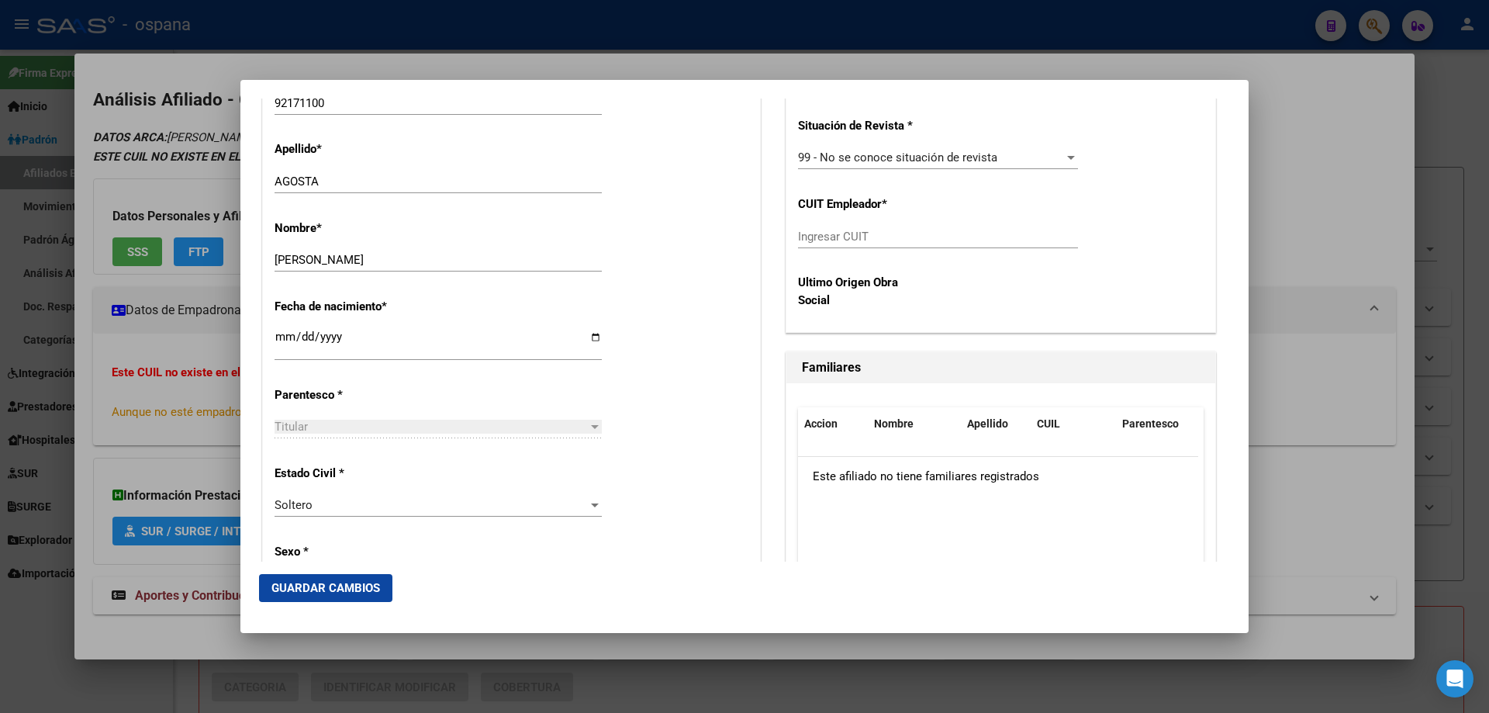
scroll to position [620, 0]
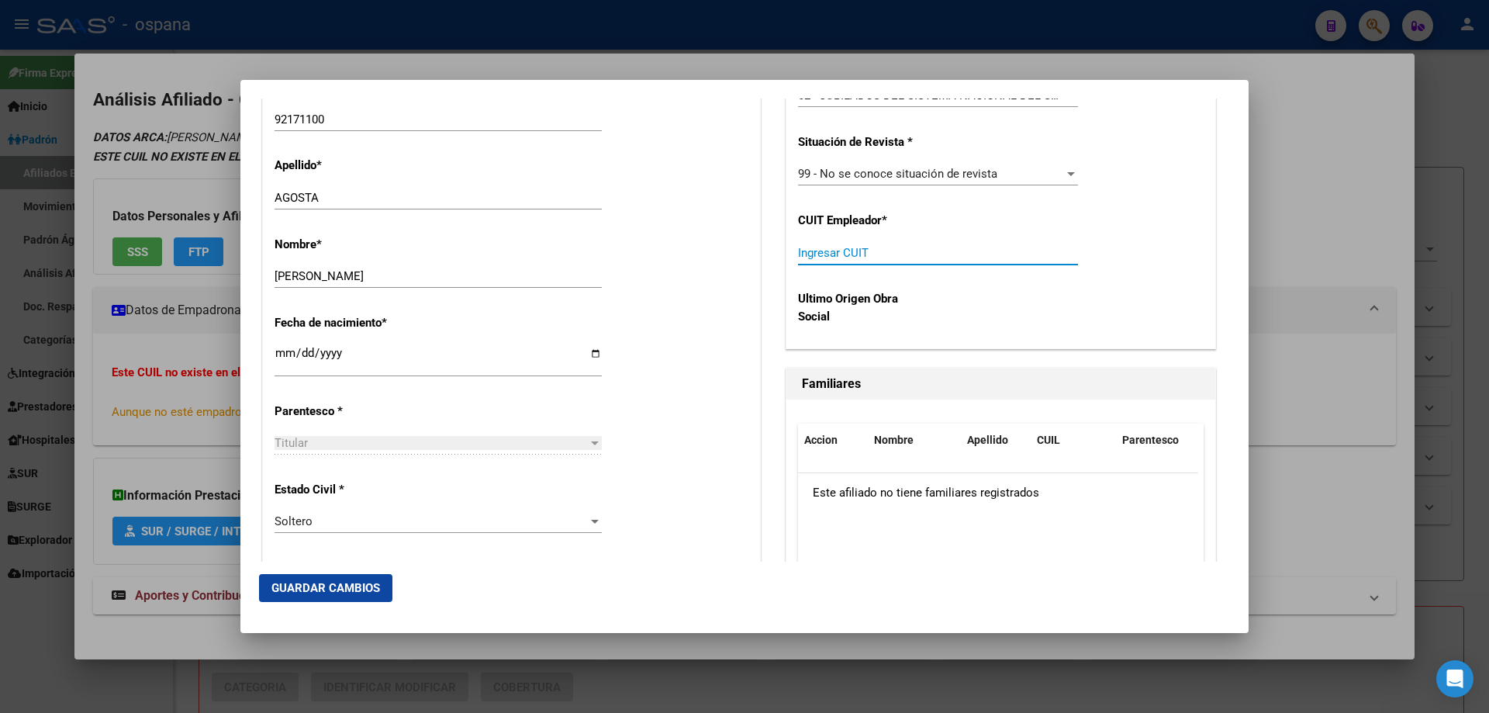
click at [816, 259] on input "Ingresar CUIT" at bounding box center [938, 253] width 280 height 14
paste input "20-92171100-0"
type input "20-92171100-0"
click at [353, 591] on span "Guardar Cambios" at bounding box center [325, 588] width 109 height 14
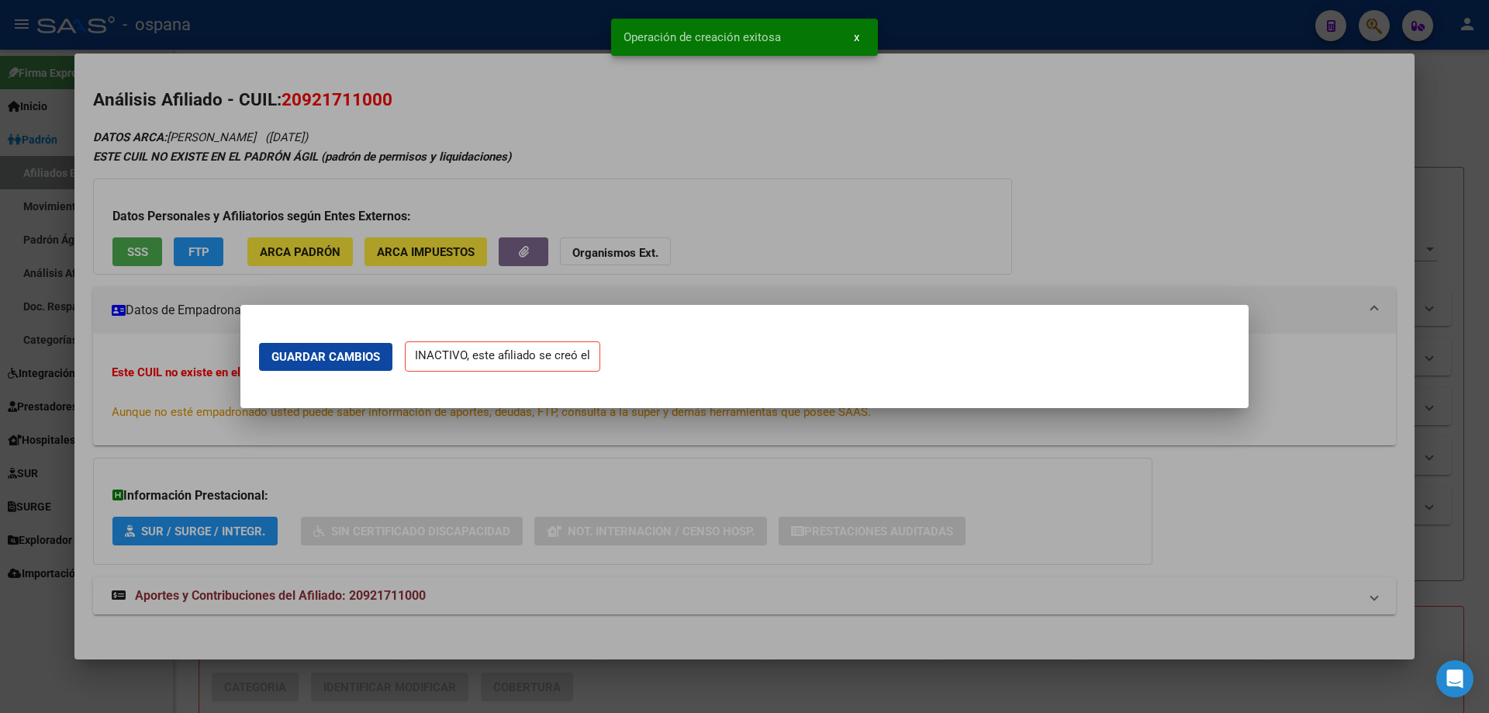
scroll to position [0, 0]
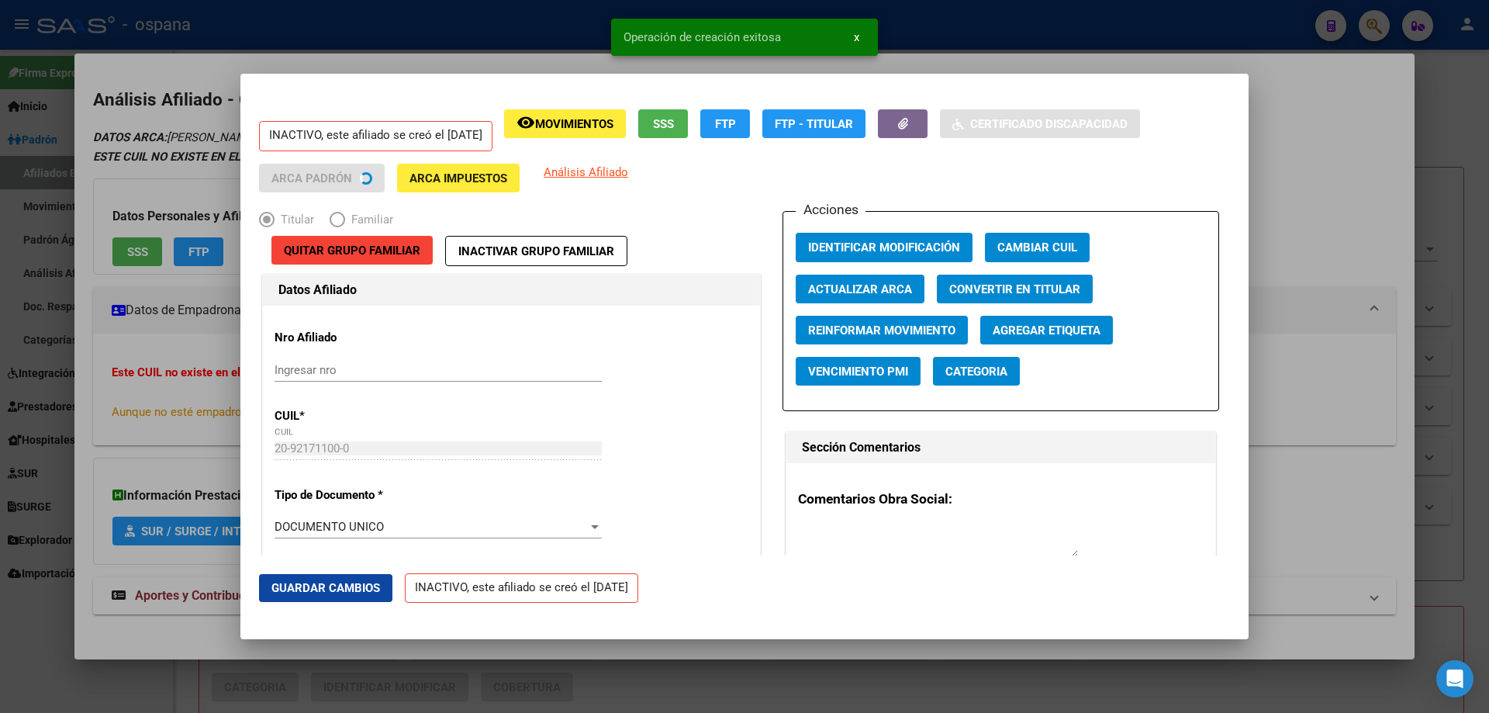
click at [1448, 337] on div at bounding box center [744, 356] width 1489 height 713
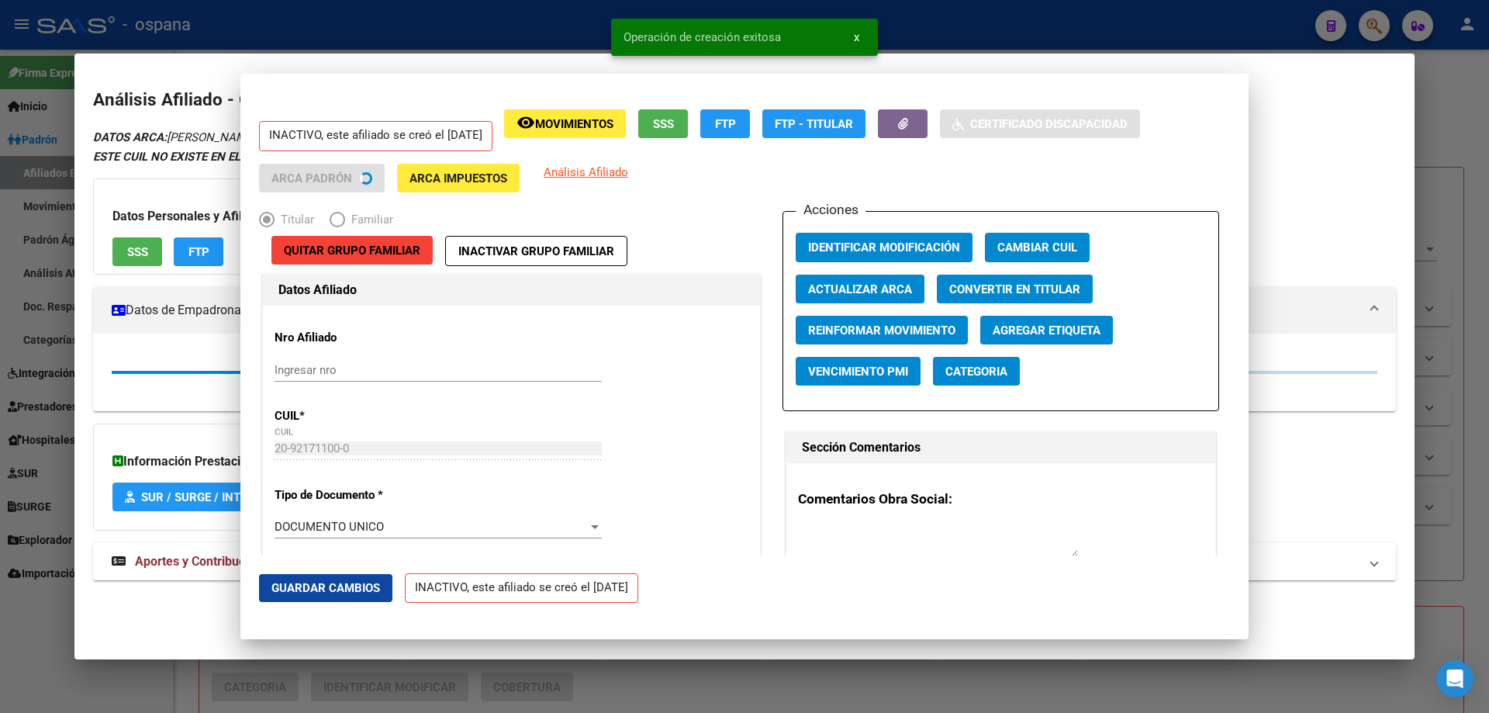
click at [1448, 337] on div at bounding box center [744, 356] width 1489 height 713
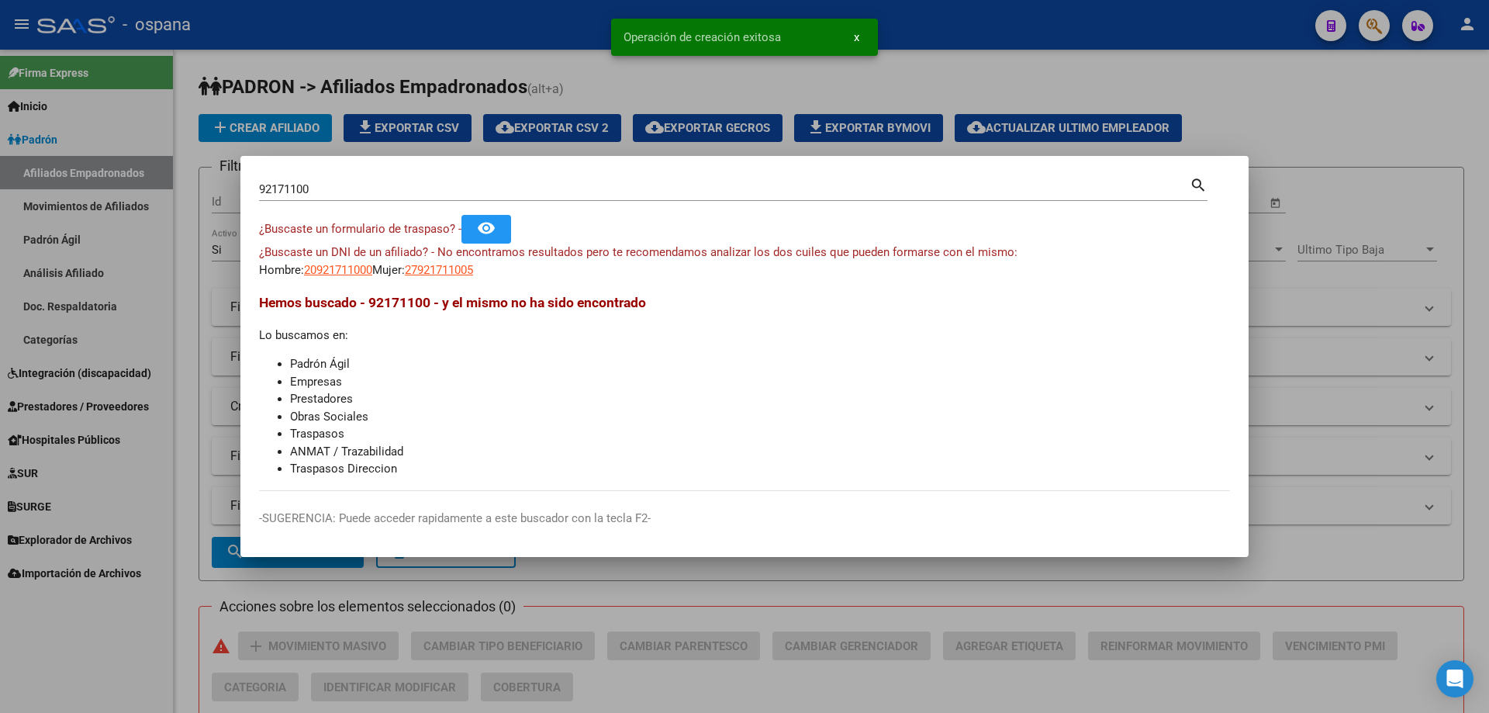
click at [670, 193] on input "92171100" at bounding box center [724, 189] width 930 height 14
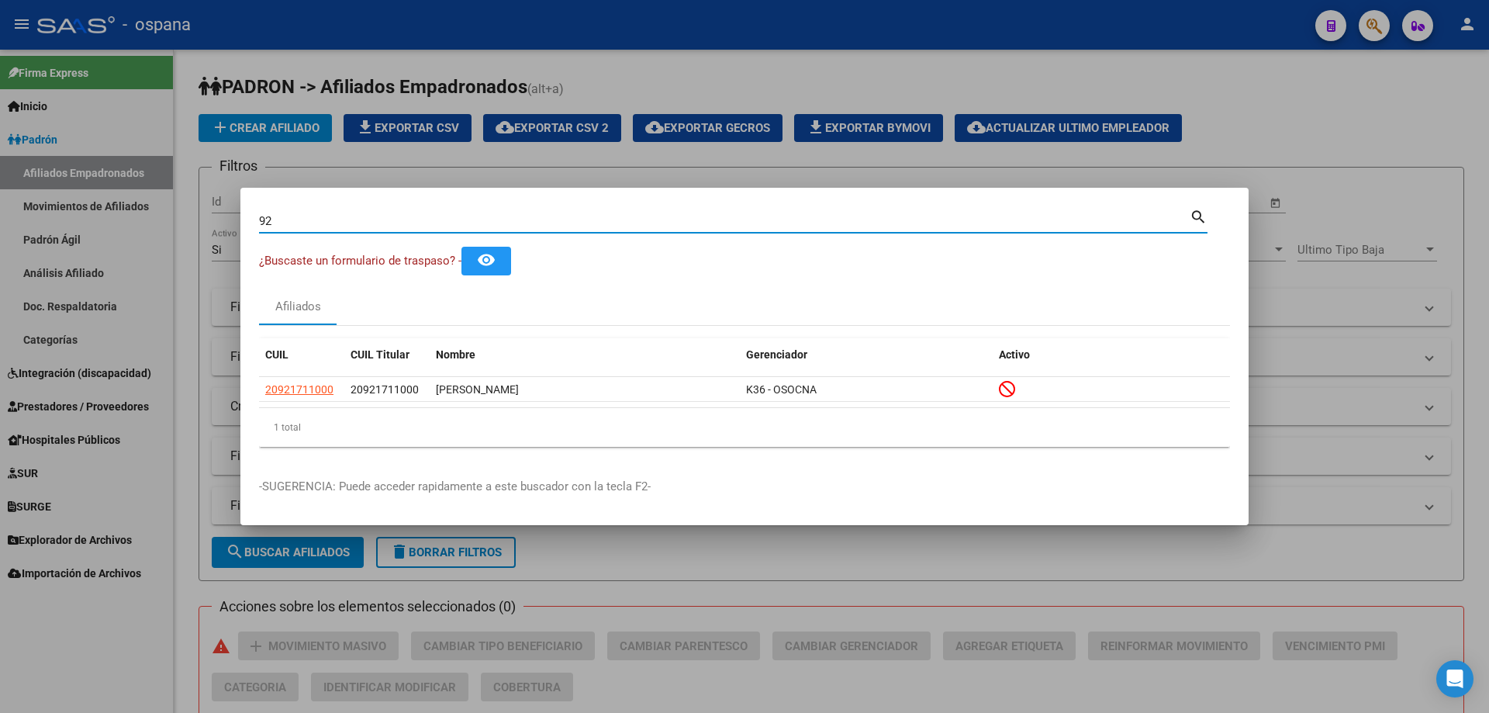
type input "9"
type input "17347730"
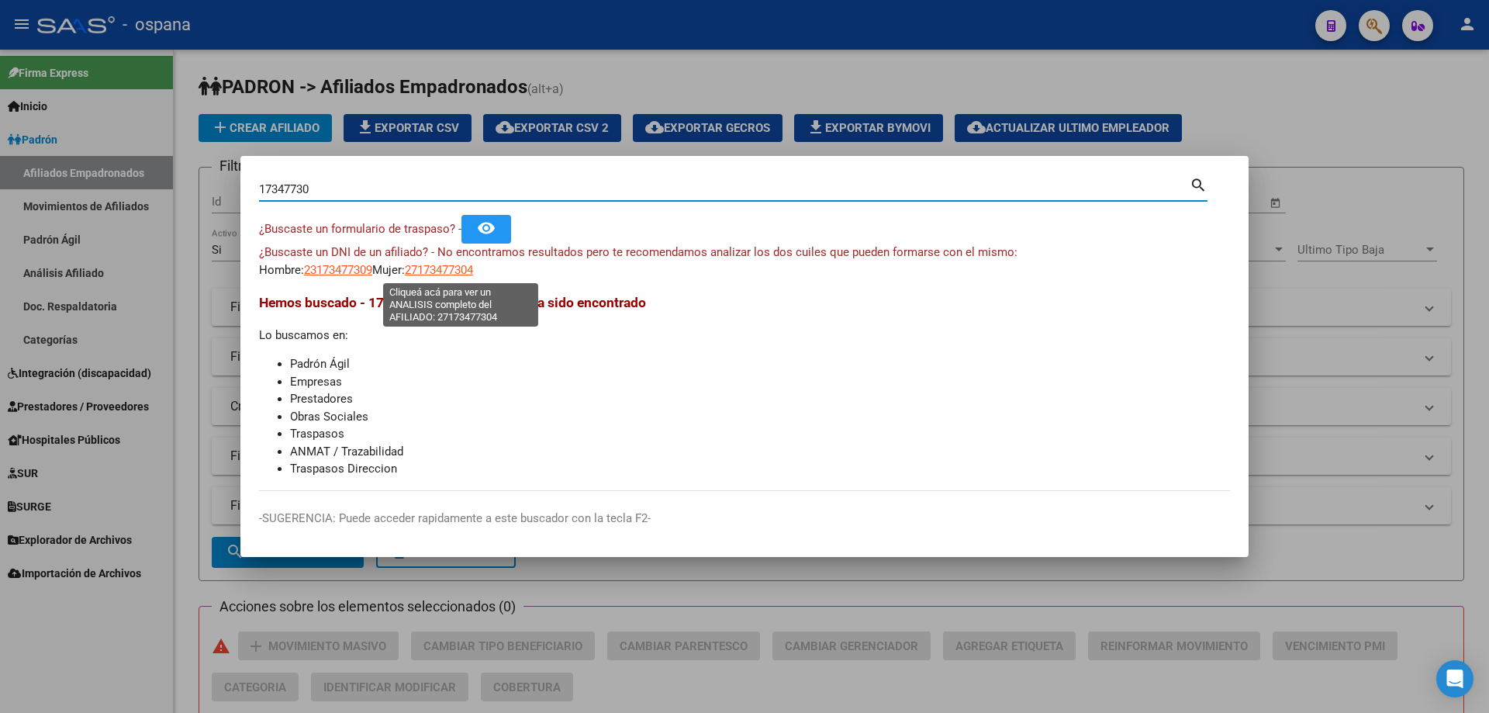
click at [437, 268] on span "27173477304" at bounding box center [439, 270] width 68 height 14
type textarea "27173477304"
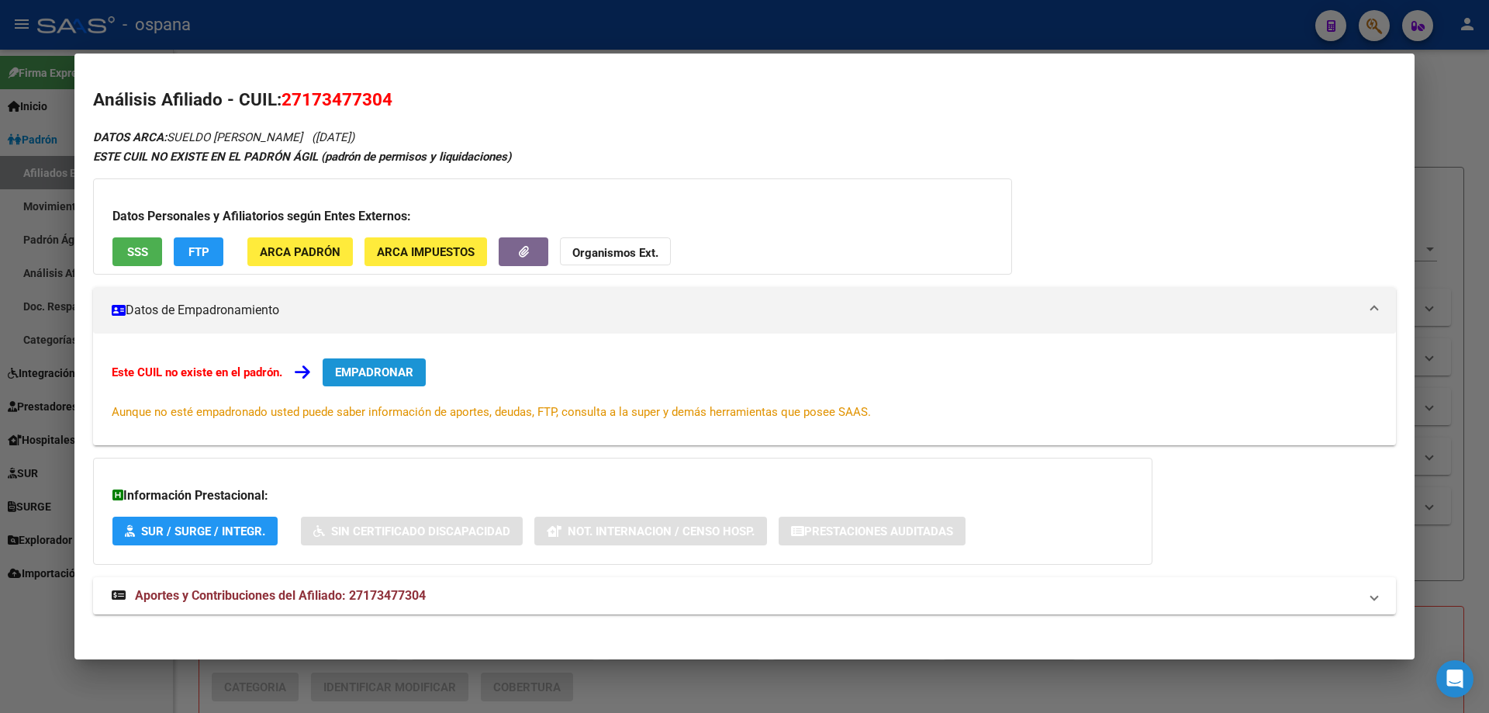
click at [389, 358] on button "EMPADRONAR" at bounding box center [374, 372] width 103 height 28
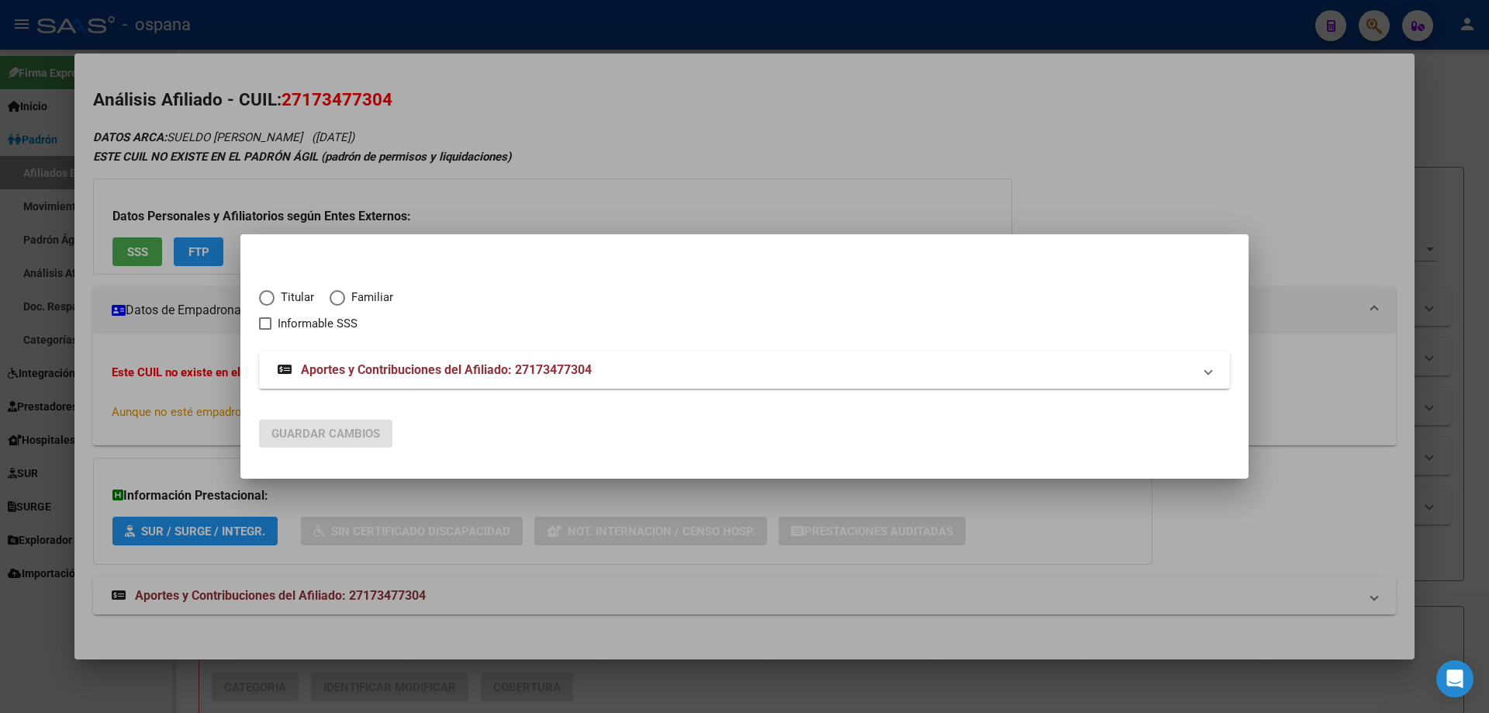
click at [271, 292] on span "Elija una opción" at bounding box center [267, 298] width 16 height 16
click at [271, 292] on input "Titular" at bounding box center [267, 298] width 16 height 16
radio input "true"
checkbox input "true"
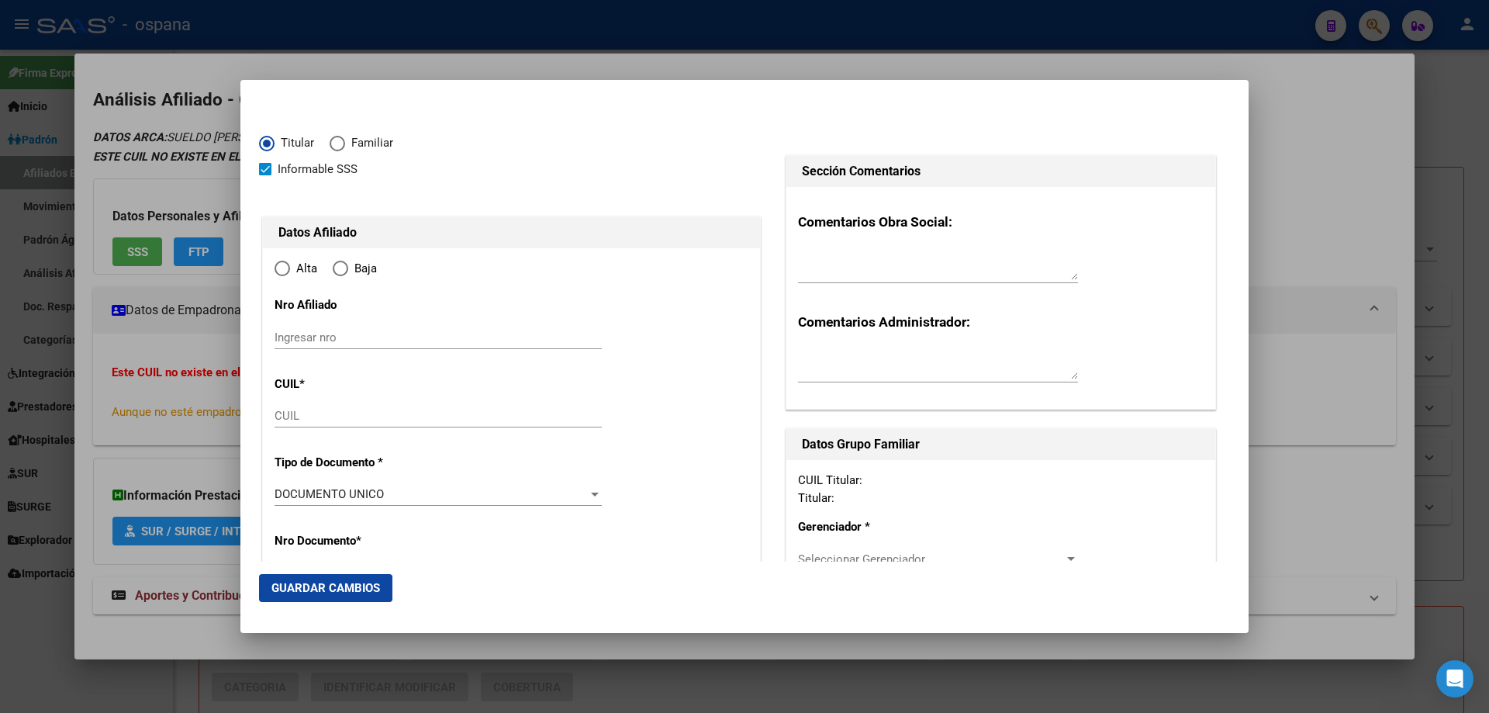
type input "27-17347730-4"
type input "17347730"
type input "SUELDO"
type input "[PERSON_NAME]"
type input "[DATE]"
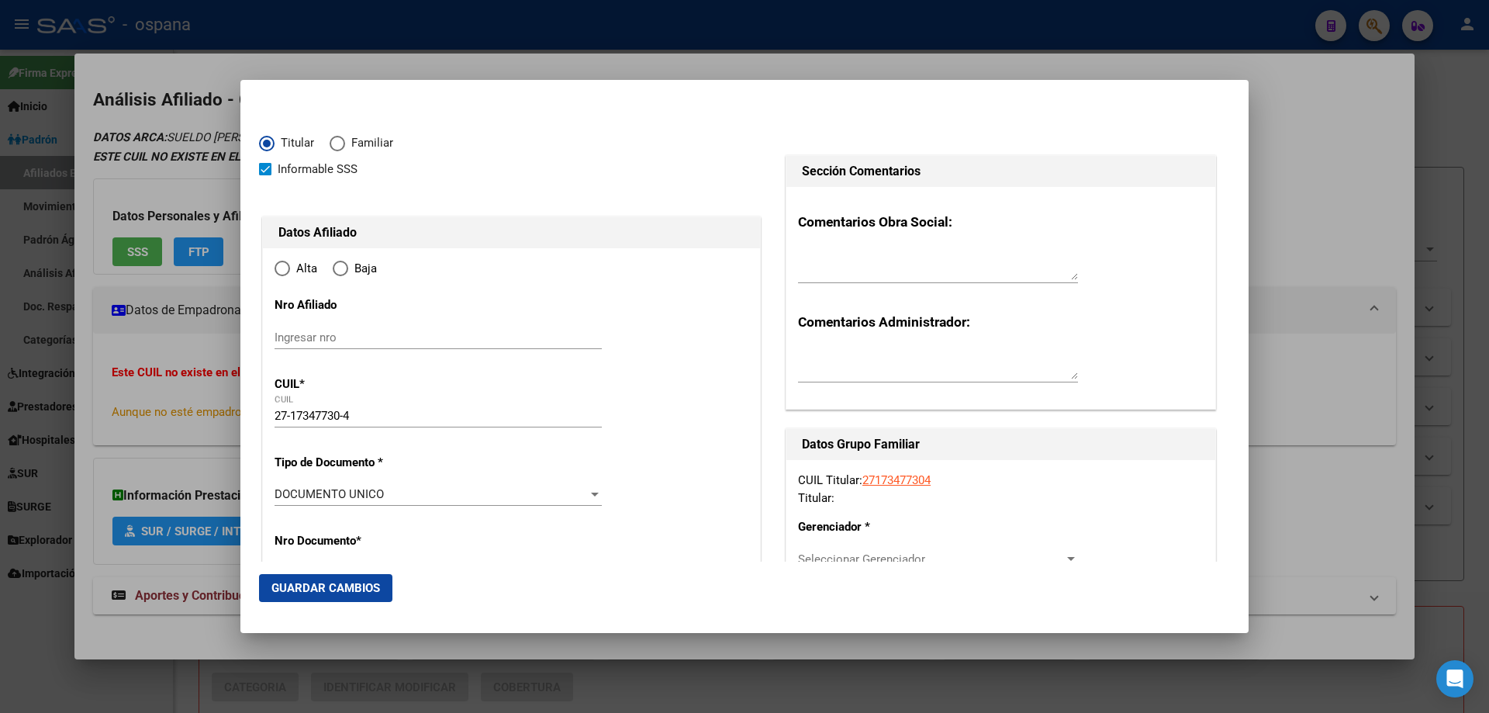
type input "SAN FRANCISCO S"
type input "1881"
type input "CALLE 834"
type input "1743"
radio input "true"
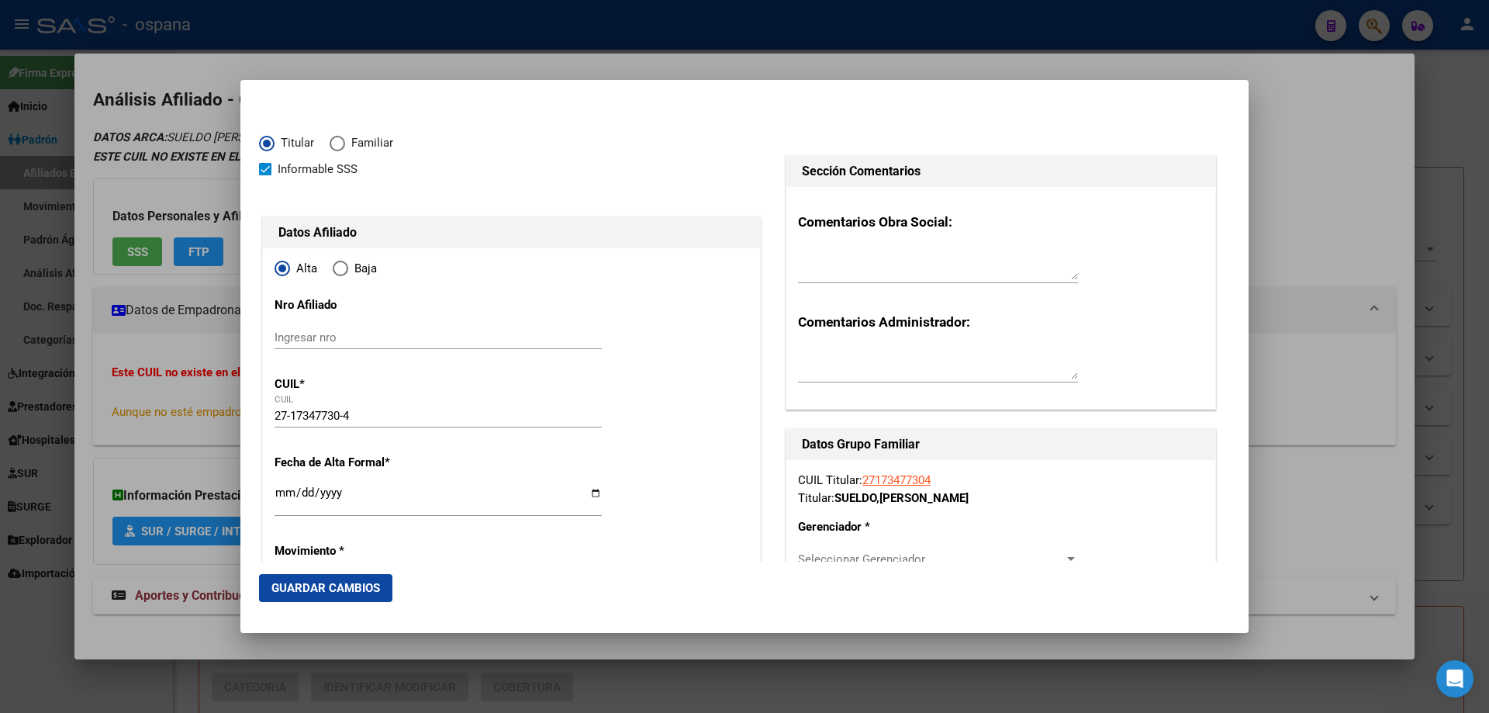
type input "SAN FRANCISCO S"
click at [282, 497] on input "Ingresar fecha" at bounding box center [437, 498] width 327 height 25
type input "[DATE]"
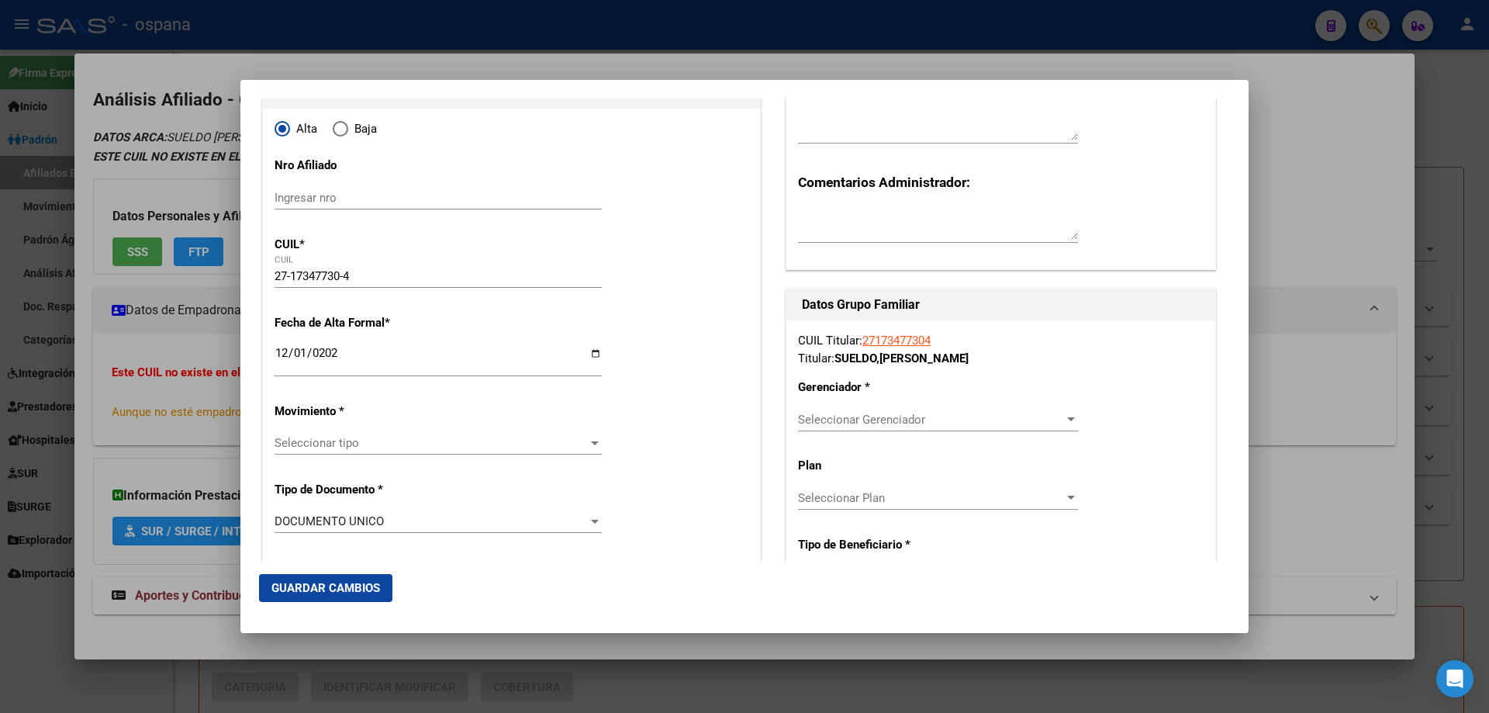
scroll to position [155, 0]
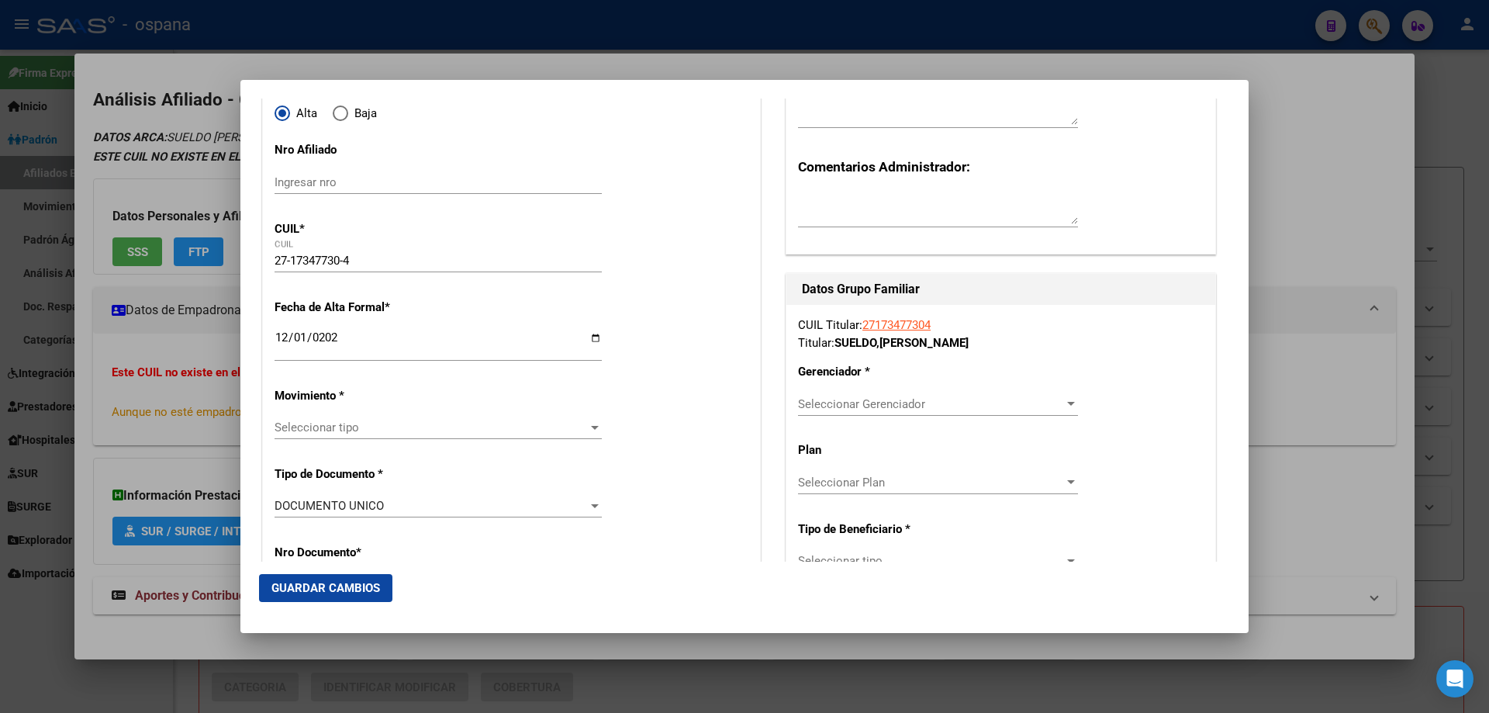
click at [325, 422] on span "Seleccionar tipo" at bounding box center [430, 427] width 313 height 14
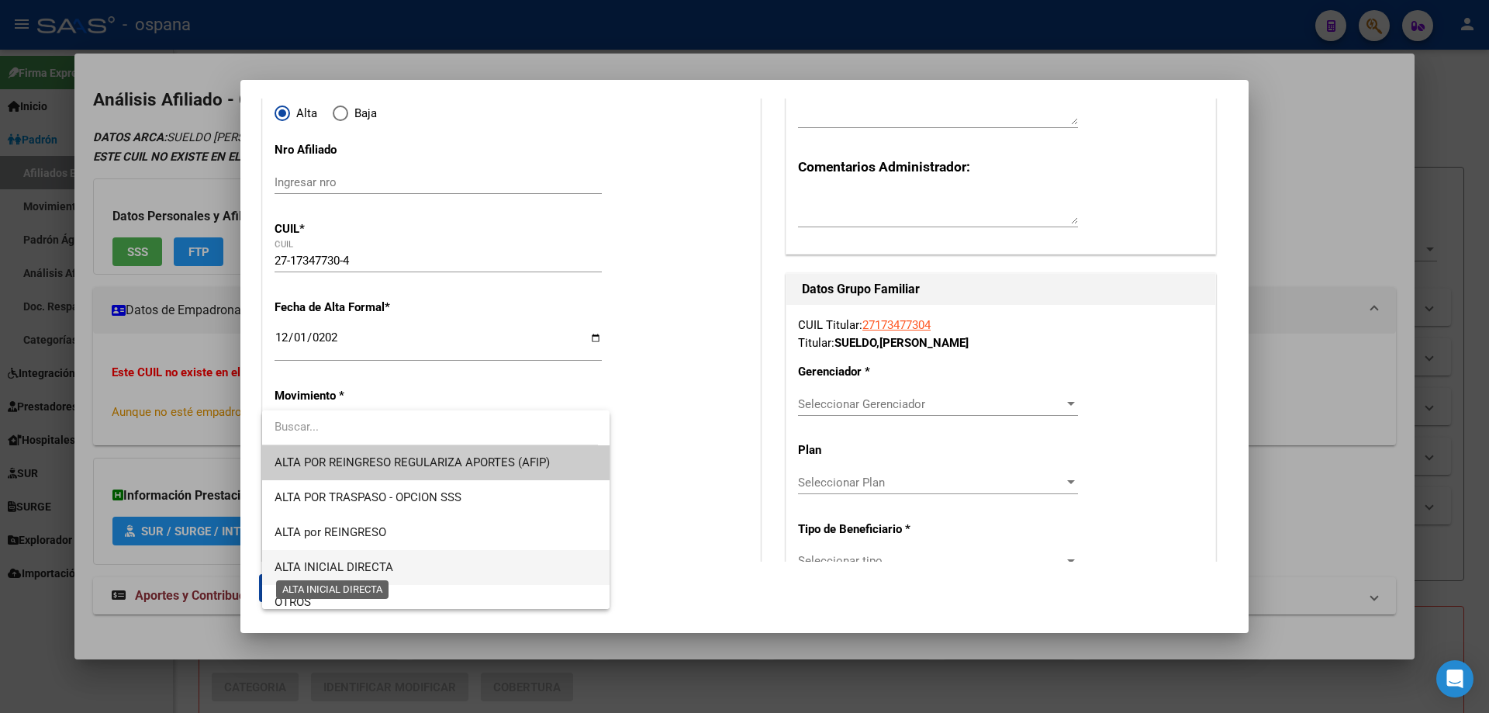
click at [307, 566] on span "ALTA INICIAL DIRECTA" at bounding box center [333, 567] width 119 height 14
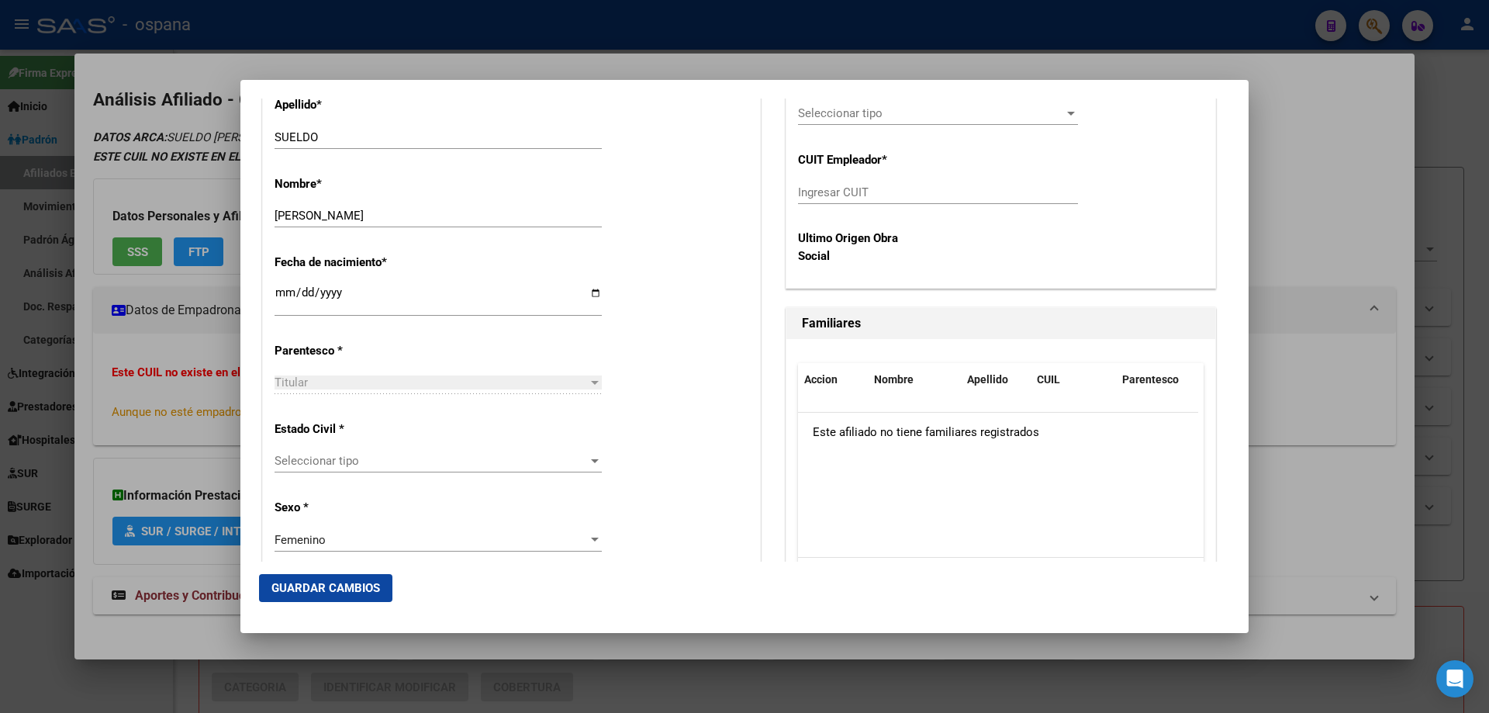
scroll to position [698, 0]
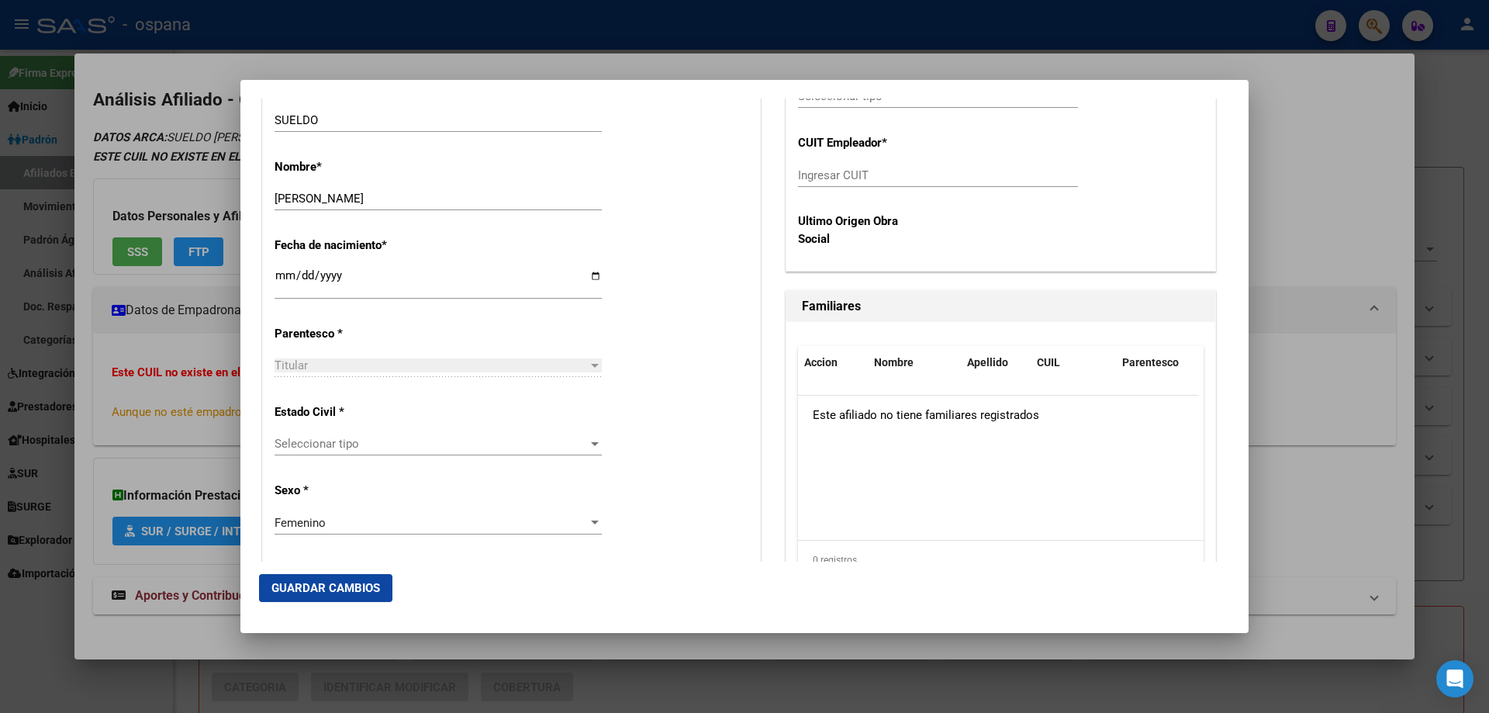
click at [300, 439] on span "Seleccionar tipo" at bounding box center [430, 444] width 313 height 14
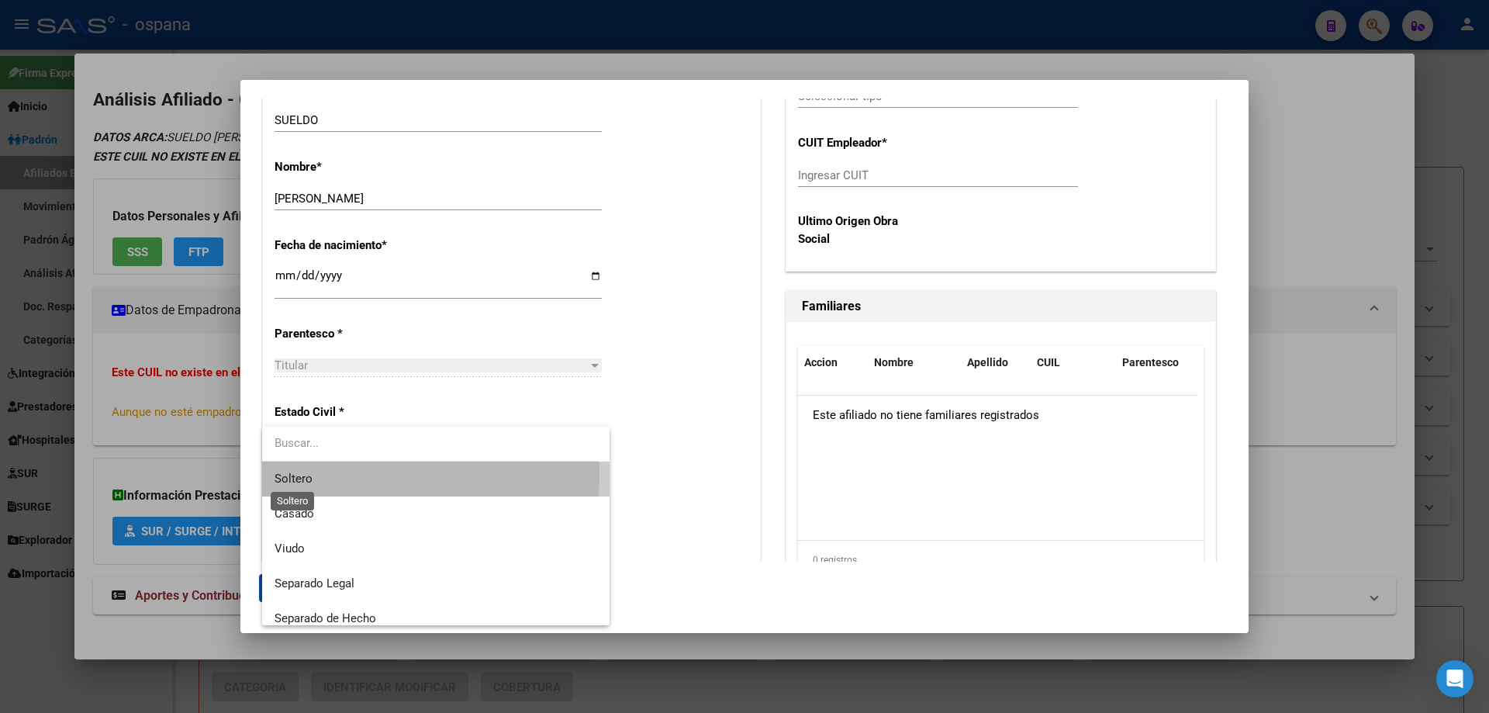
click at [305, 472] on span "Soltero" at bounding box center [293, 478] width 38 height 14
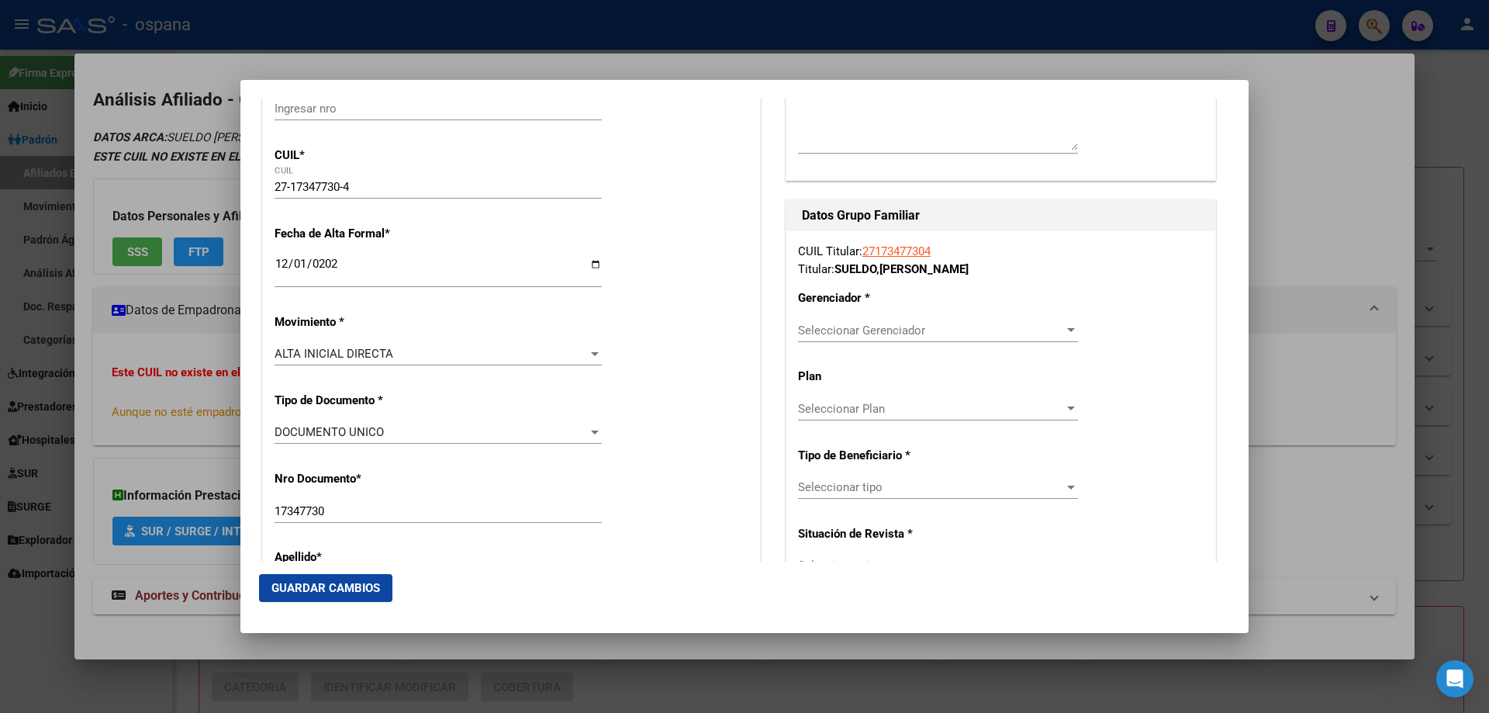
scroll to position [233, 0]
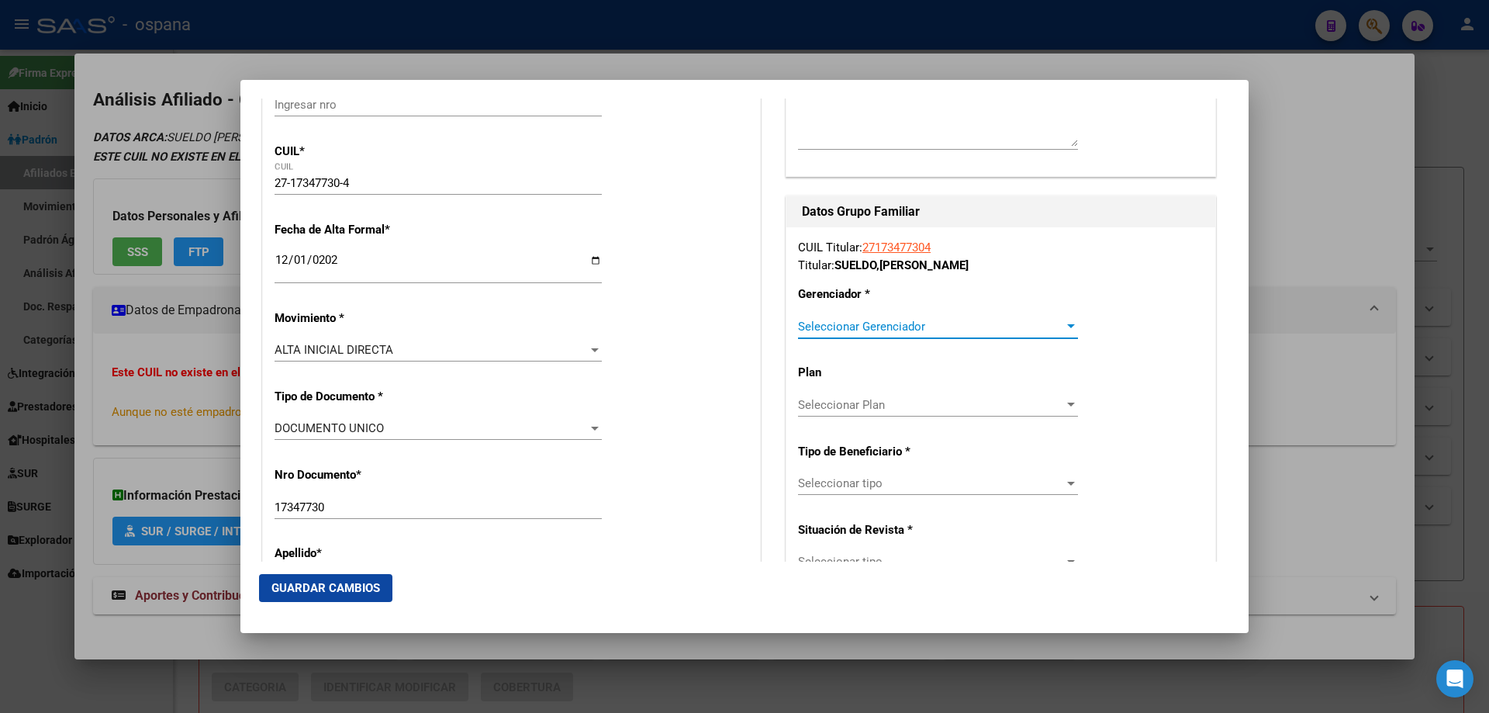
click at [822, 326] on span "Seleccionar Gerenciador" at bounding box center [931, 326] width 266 height 14
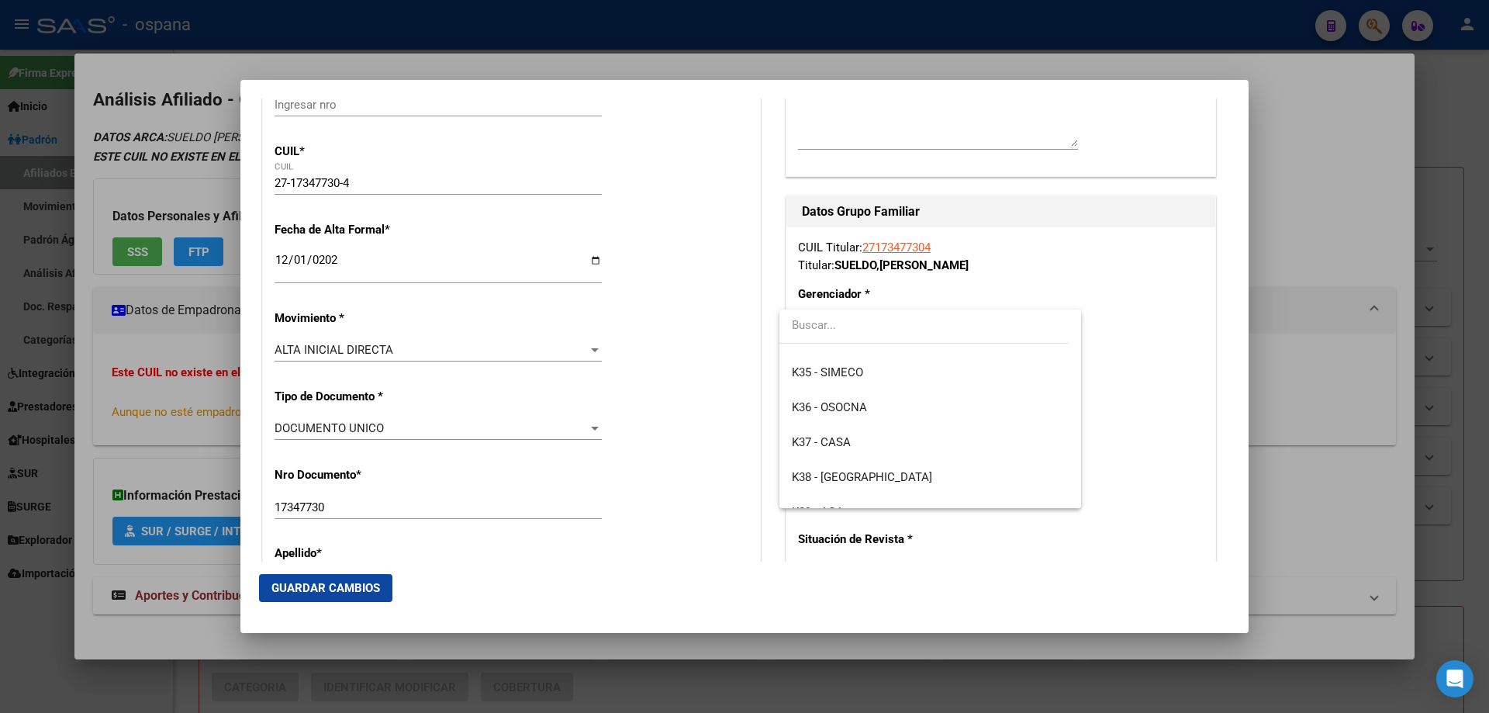
scroll to position [155, 0]
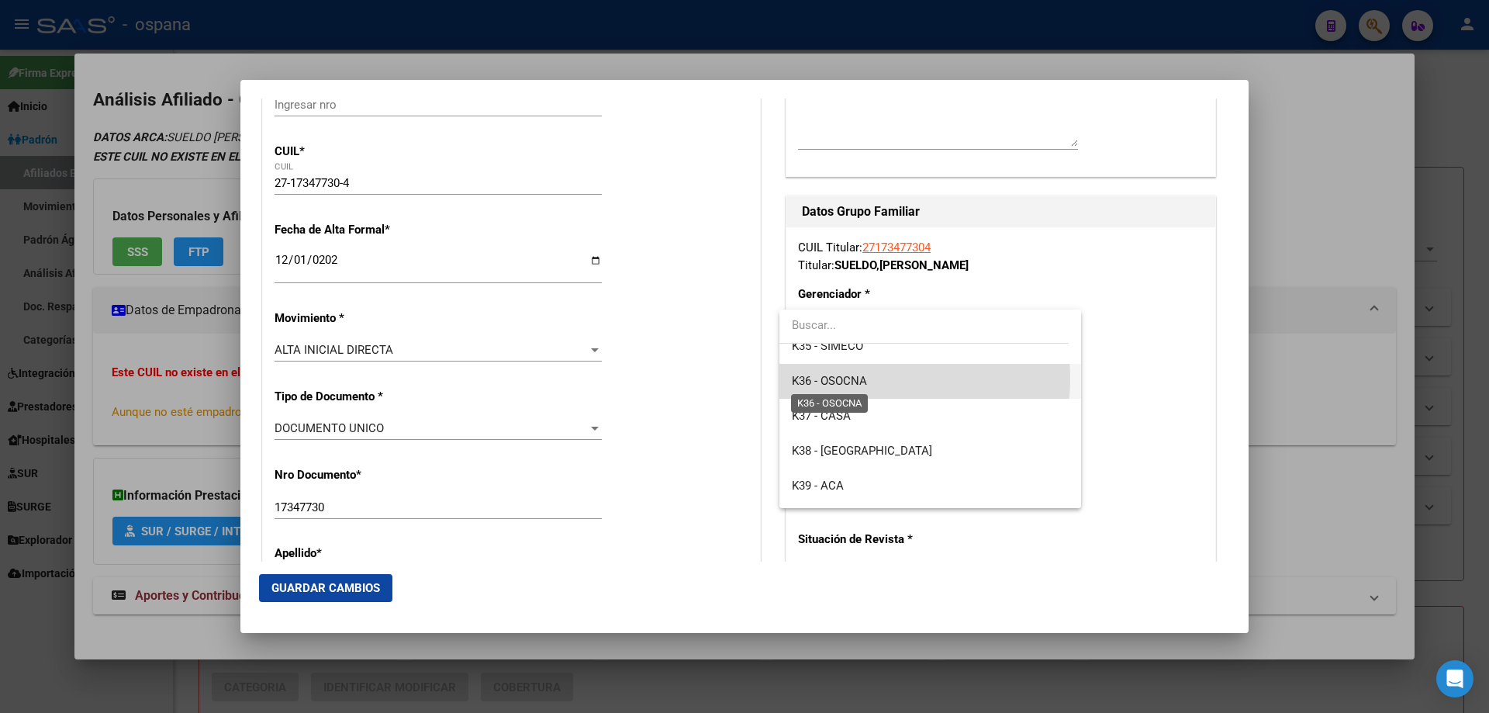
click at [857, 378] on span "K36 - OSOCNA" at bounding box center [829, 381] width 75 height 14
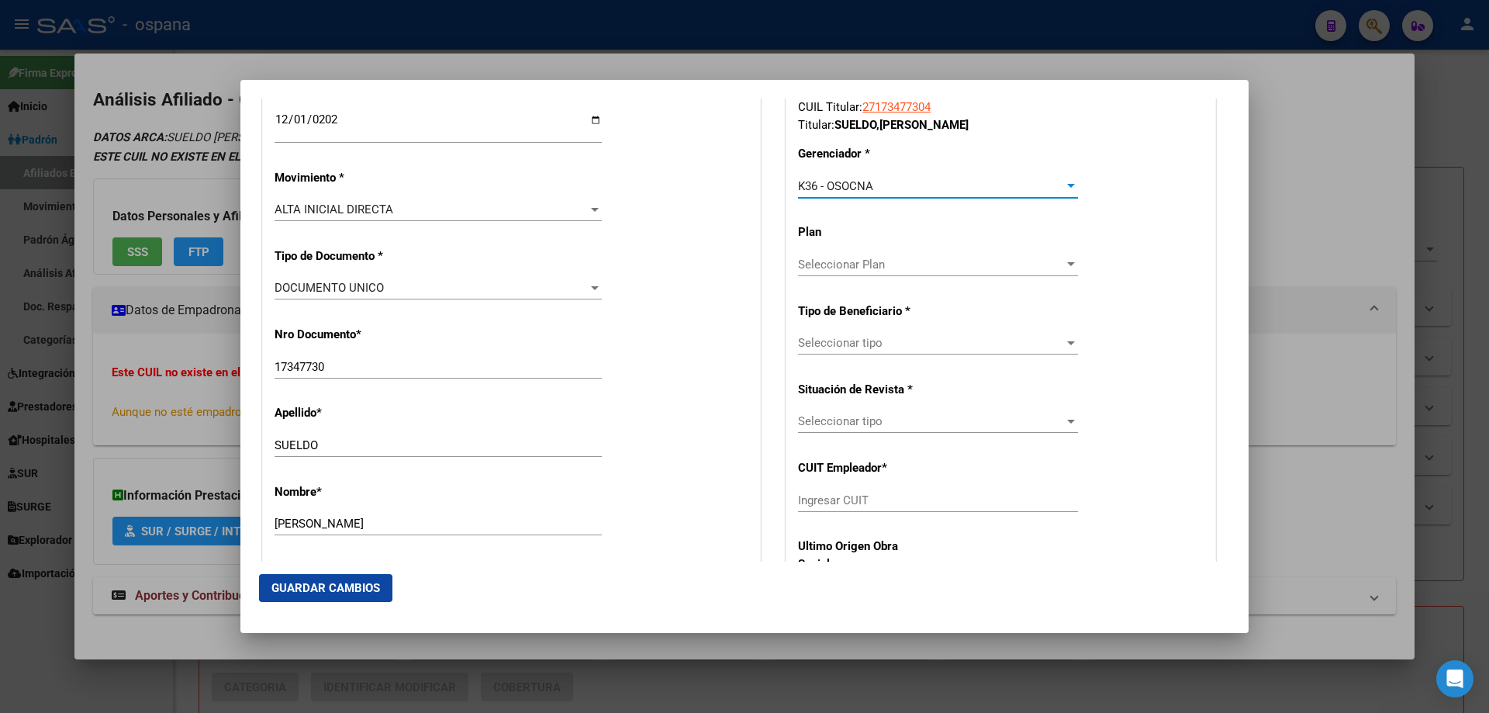
scroll to position [388, 0]
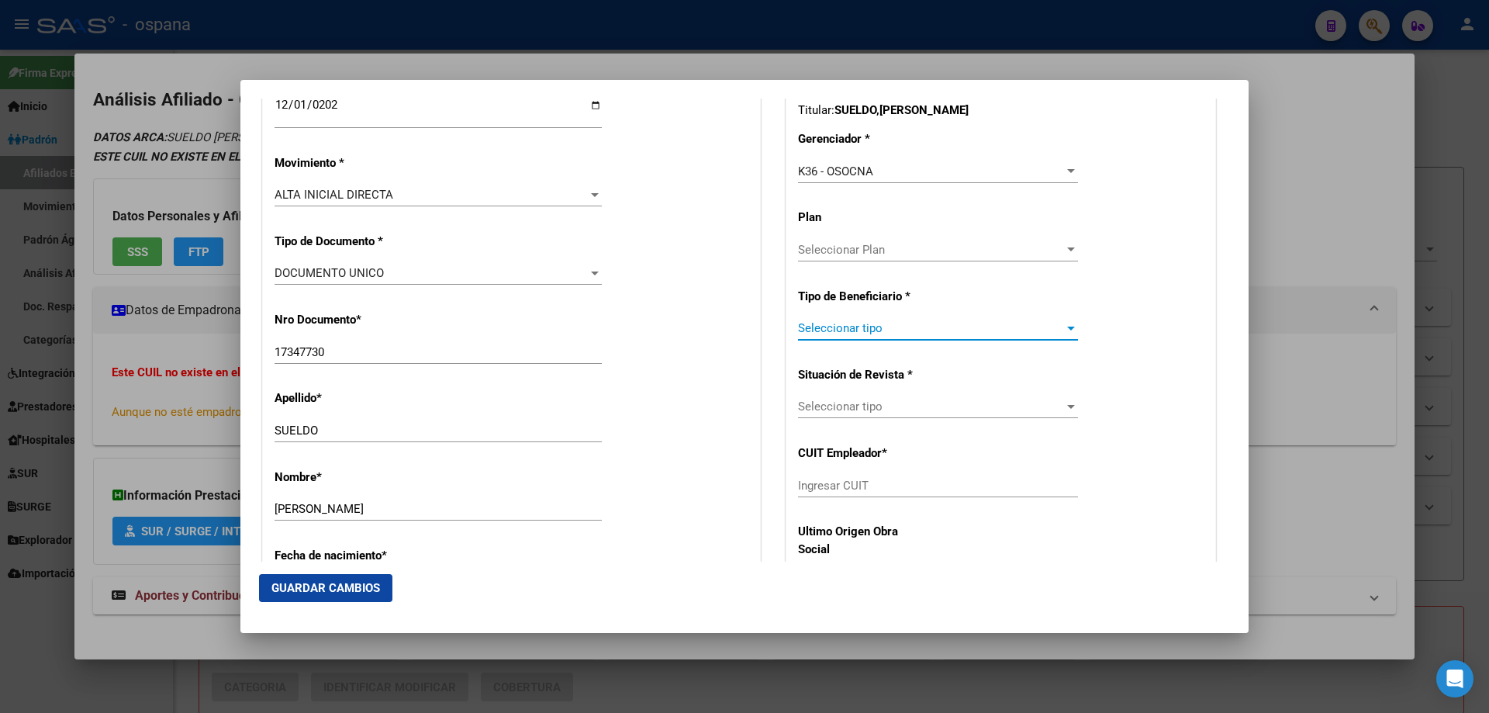
click at [830, 330] on span "Seleccionar tipo" at bounding box center [931, 328] width 266 height 14
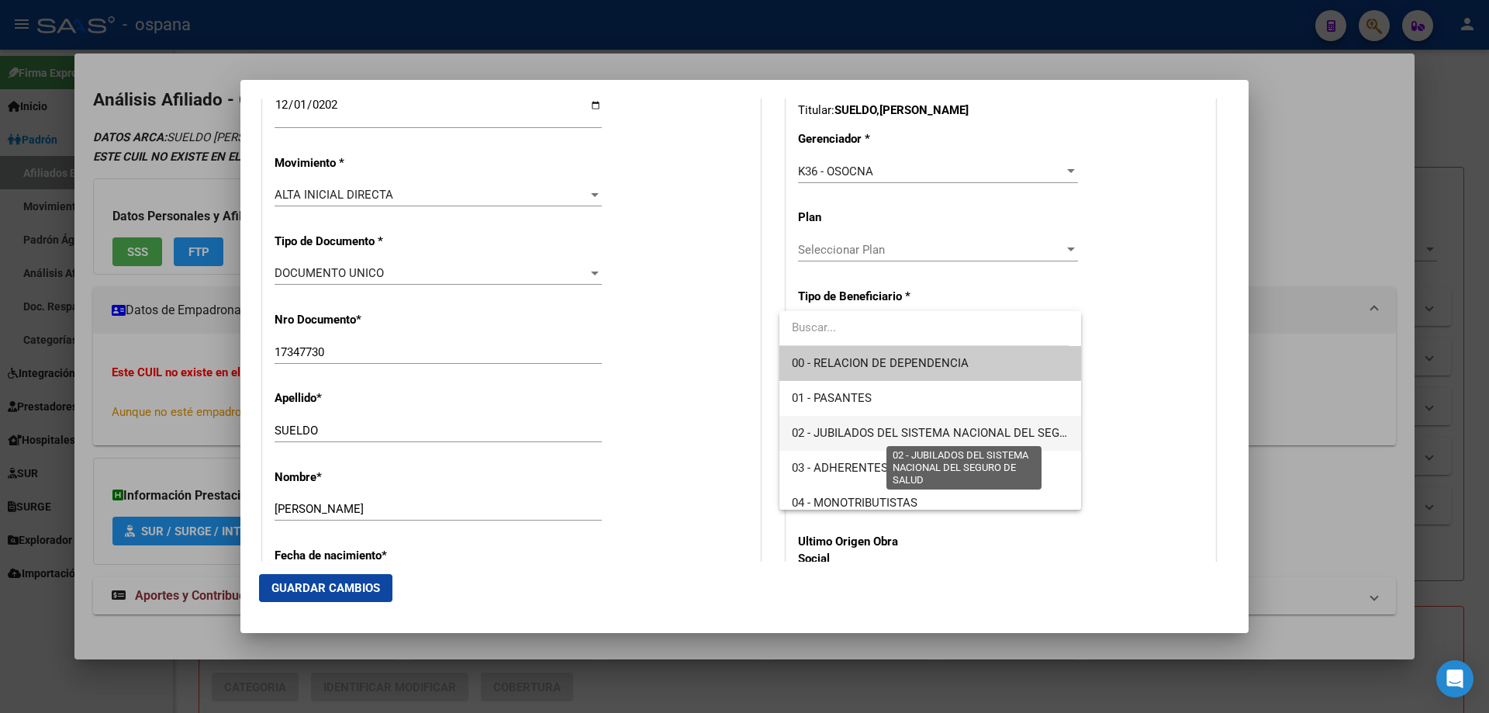
click at [844, 430] on span "02 - JUBILADOS DEL SISTEMA NACIONAL DEL SEGURO DE SALUD" at bounding box center [965, 433] width 347 height 14
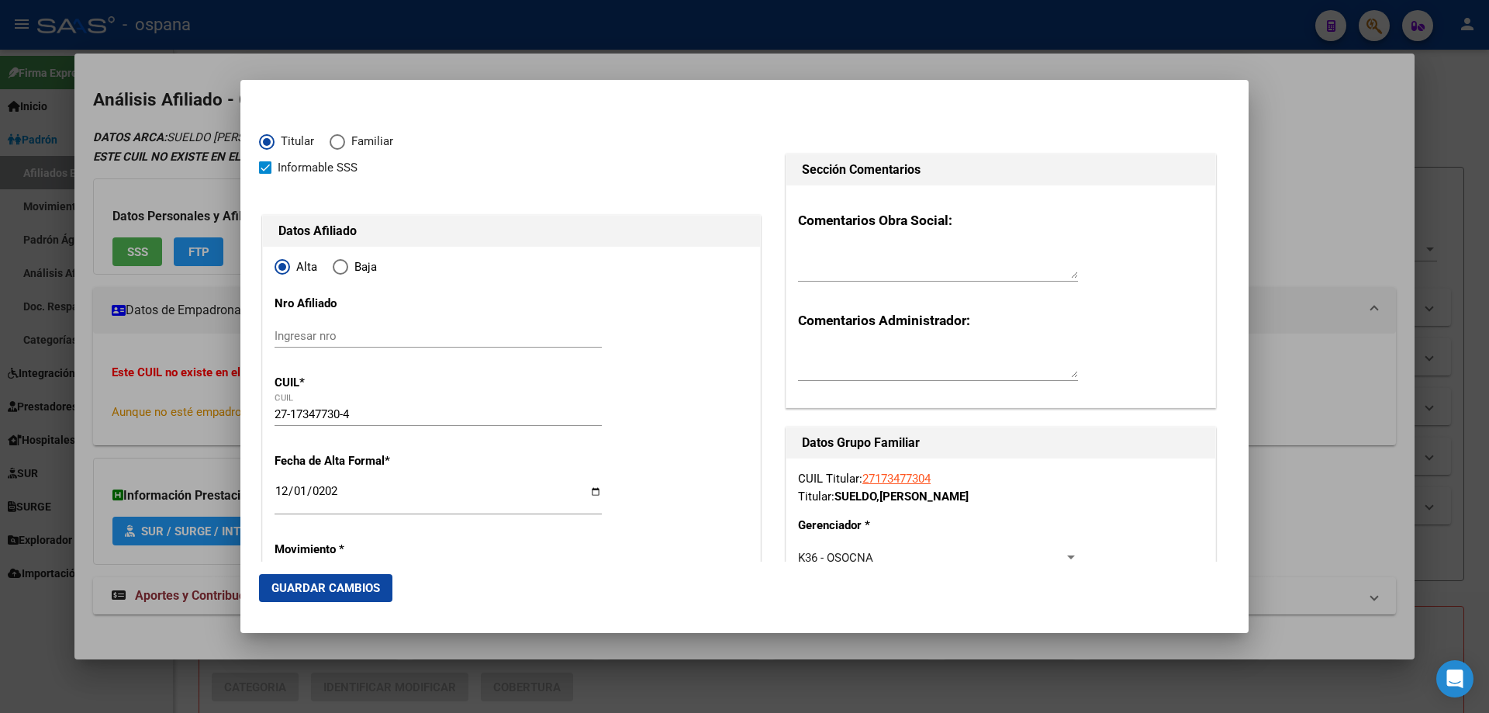
scroll to position [0, 0]
drag, startPoint x: 357, startPoint y: 417, endPoint x: 272, endPoint y: 417, distance: 84.5
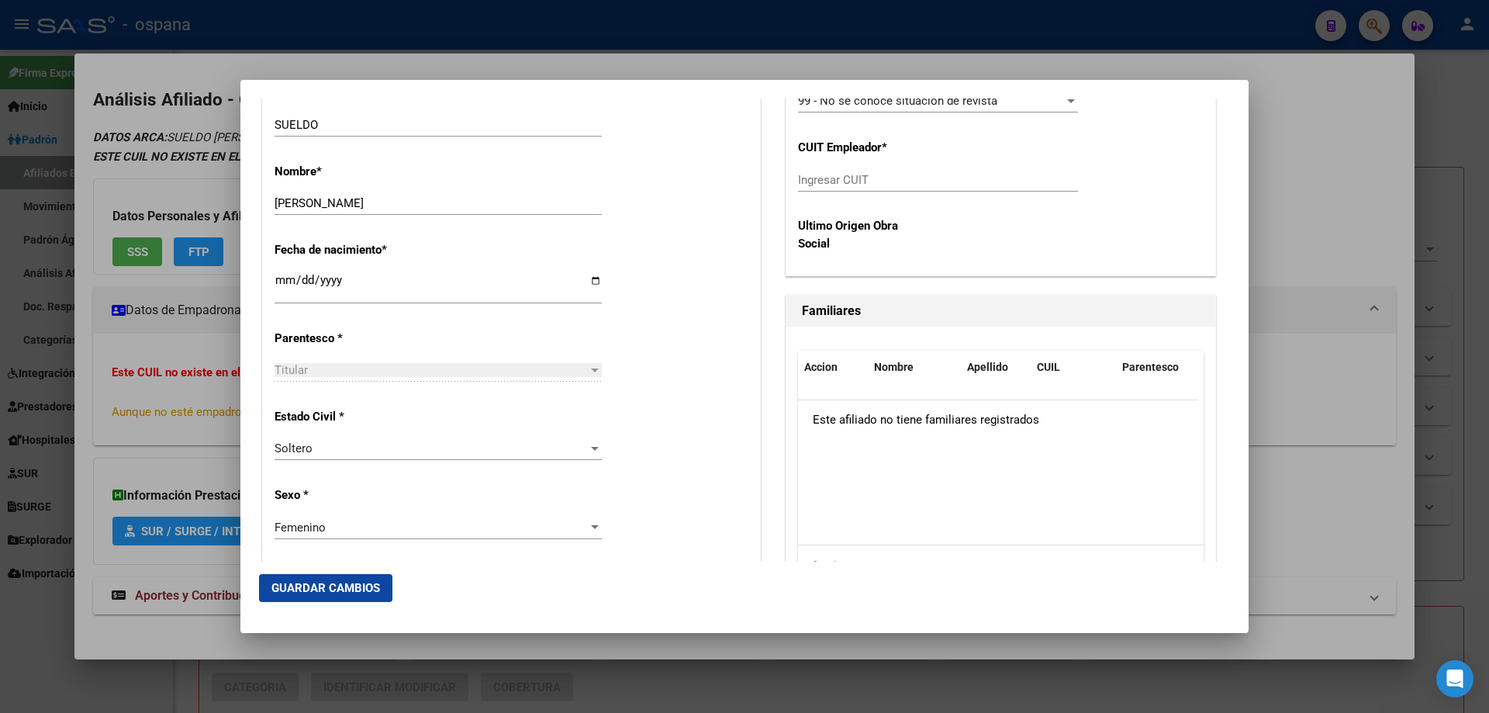
scroll to position [698, 0]
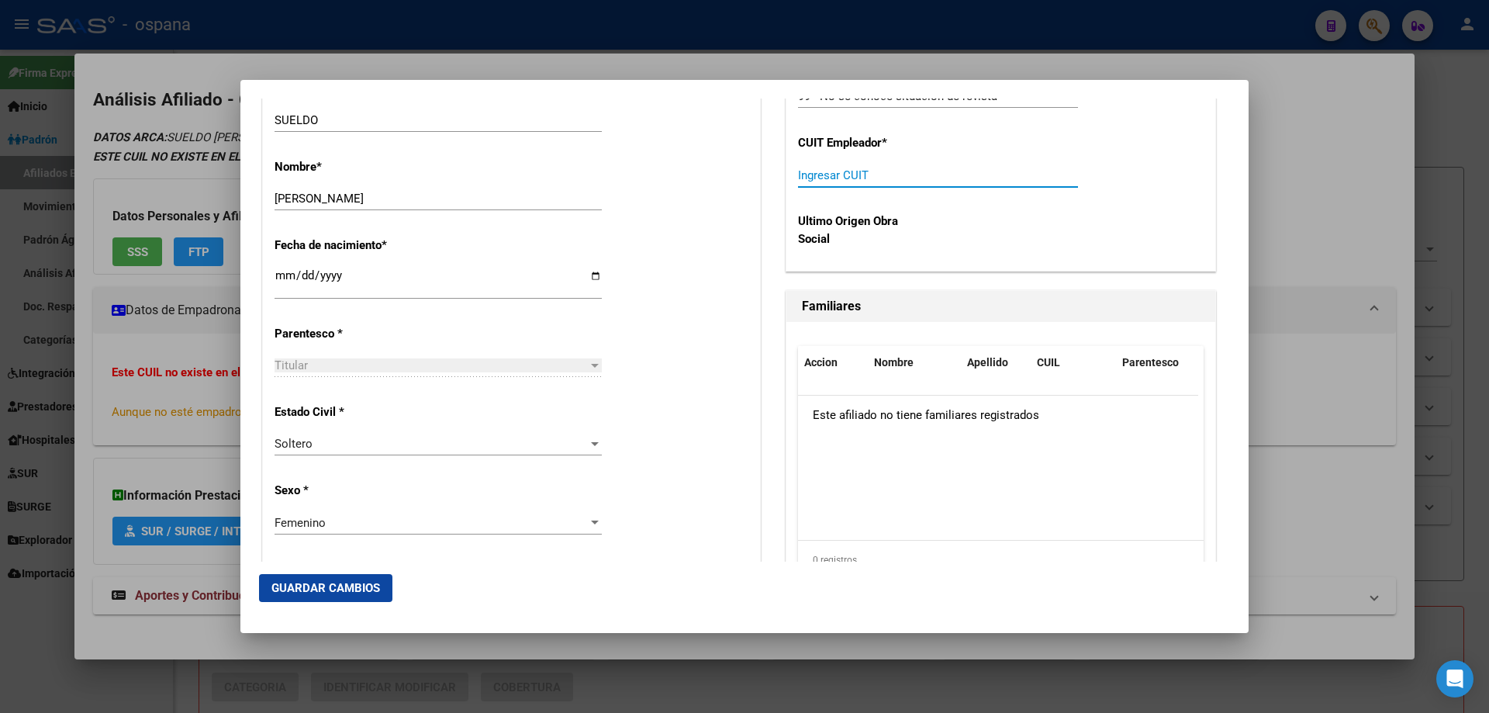
click at [823, 175] on input "Ingresar CUIT" at bounding box center [938, 175] width 280 height 14
paste input "27-17347730-4"
type input "27-17347730-4"
click at [376, 589] on span "Guardar Cambios" at bounding box center [325, 588] width 109 height 14
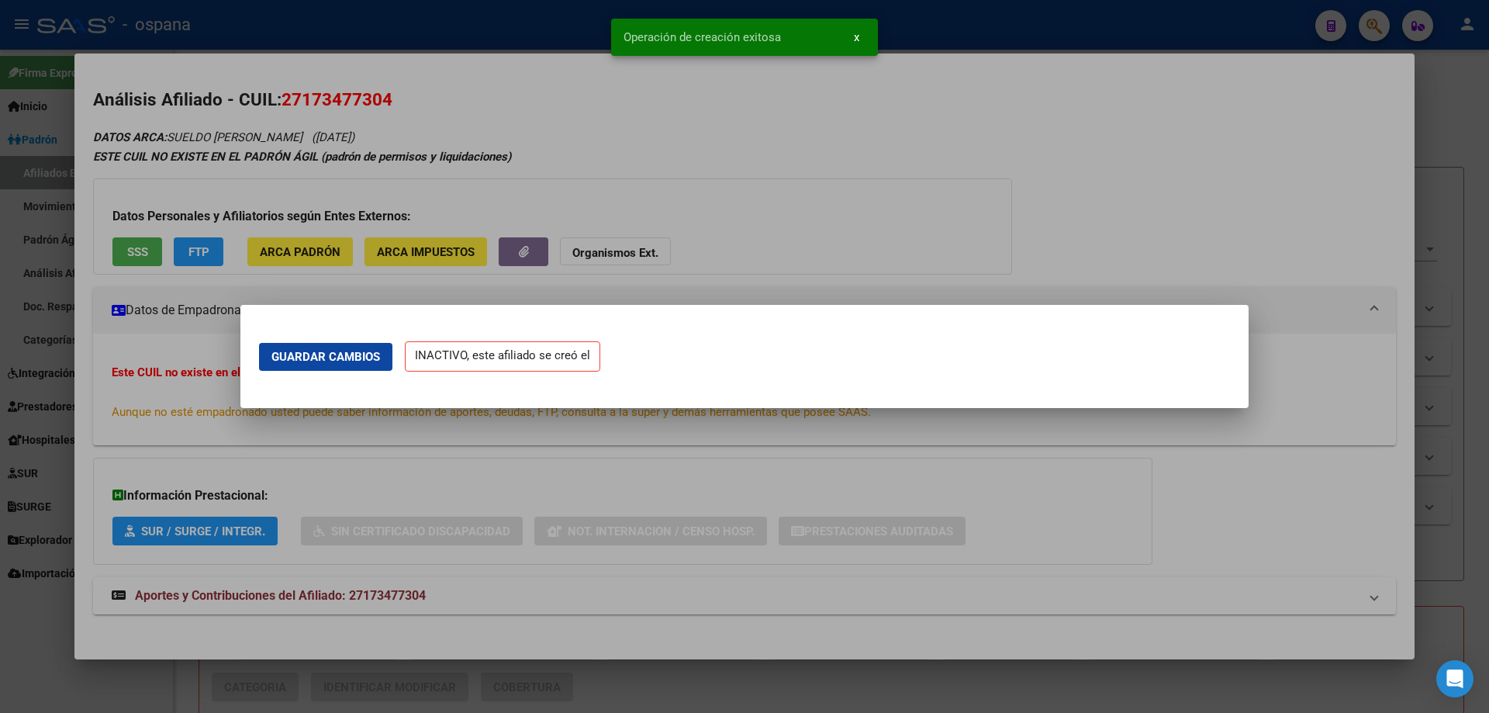
scroll to position [0, 0]
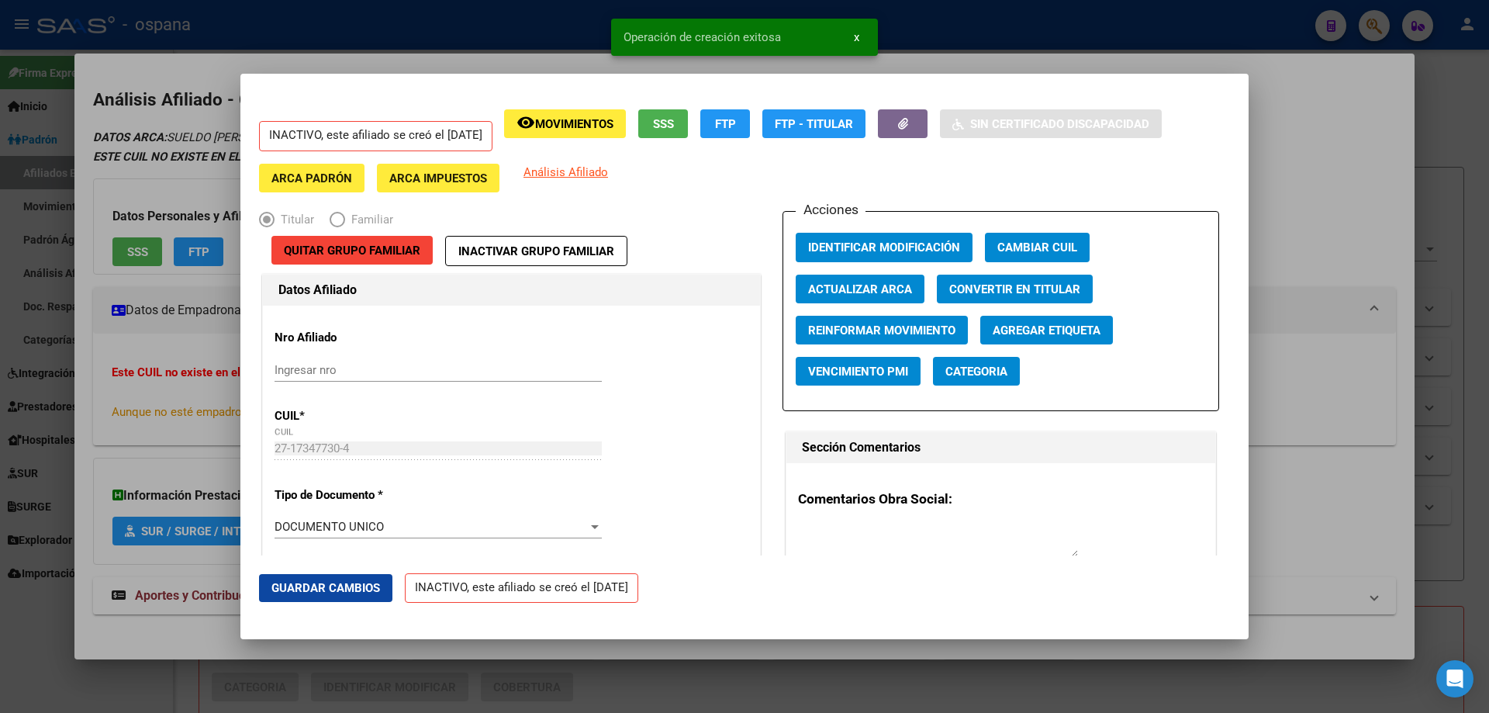
click at [1452, 365] on div at bounding box center [744, 356] width 1489 height 713
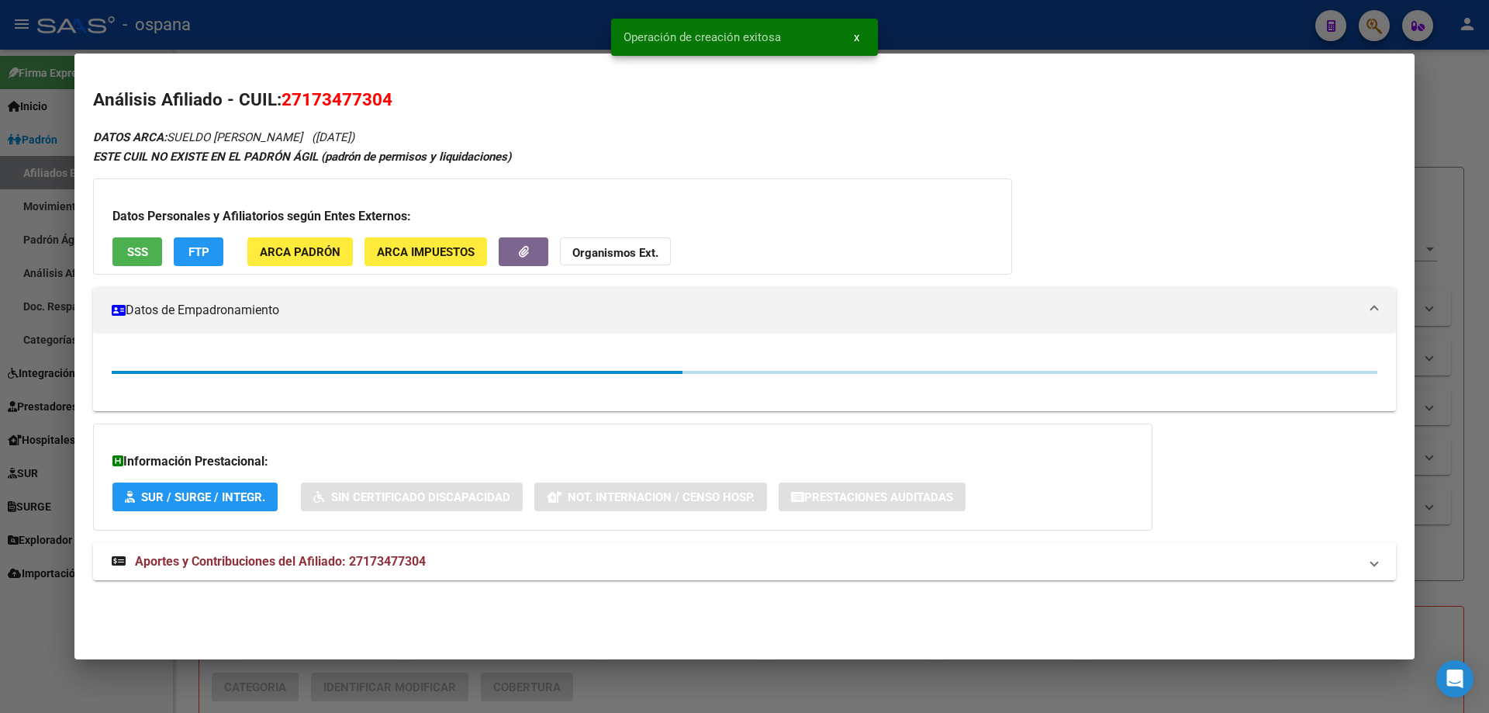
click at [1452, 365] on div at bounding box center [744, 356] width 1489 height 713
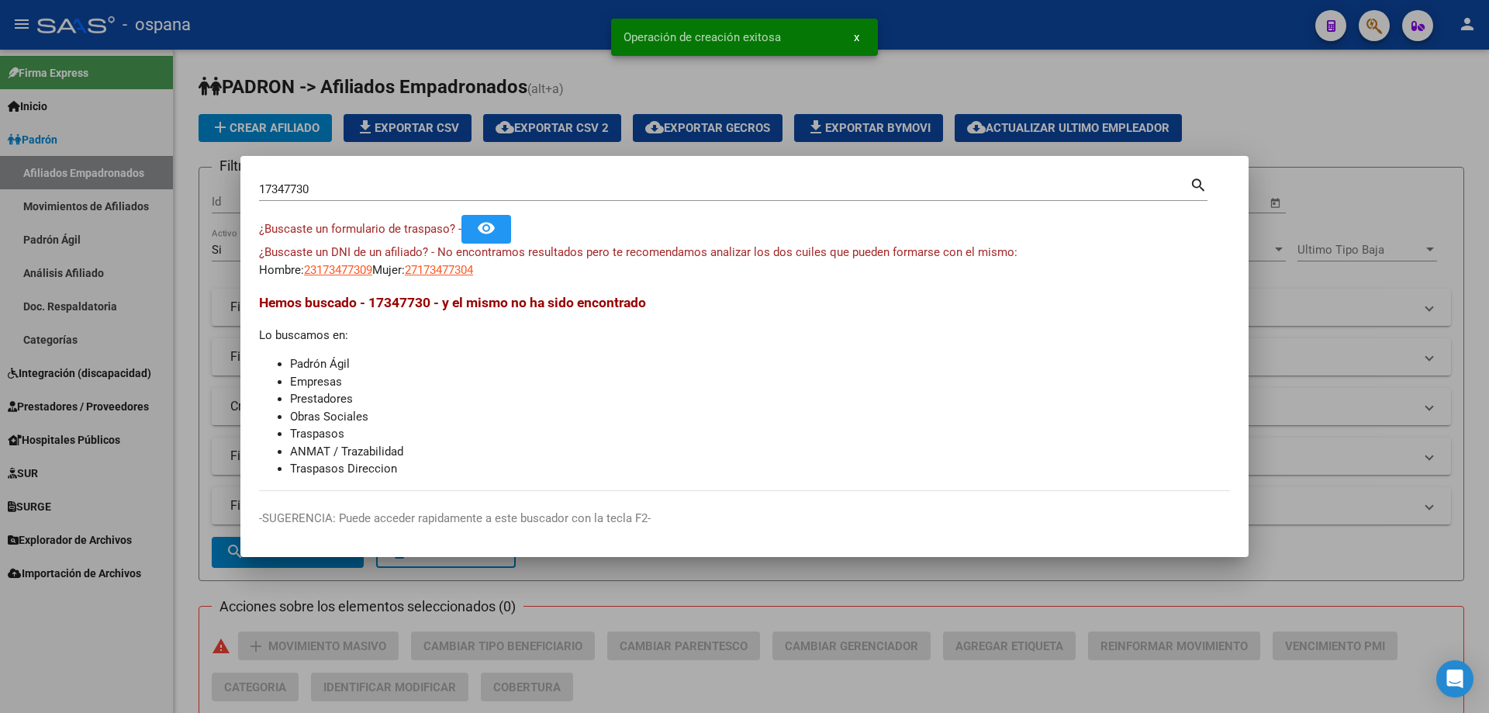
click at [637, 185] on input "17347730" at bounding box center [724, 189] width 930 height 14
